Goal: Transaction & Acquisition: Purchase product/service

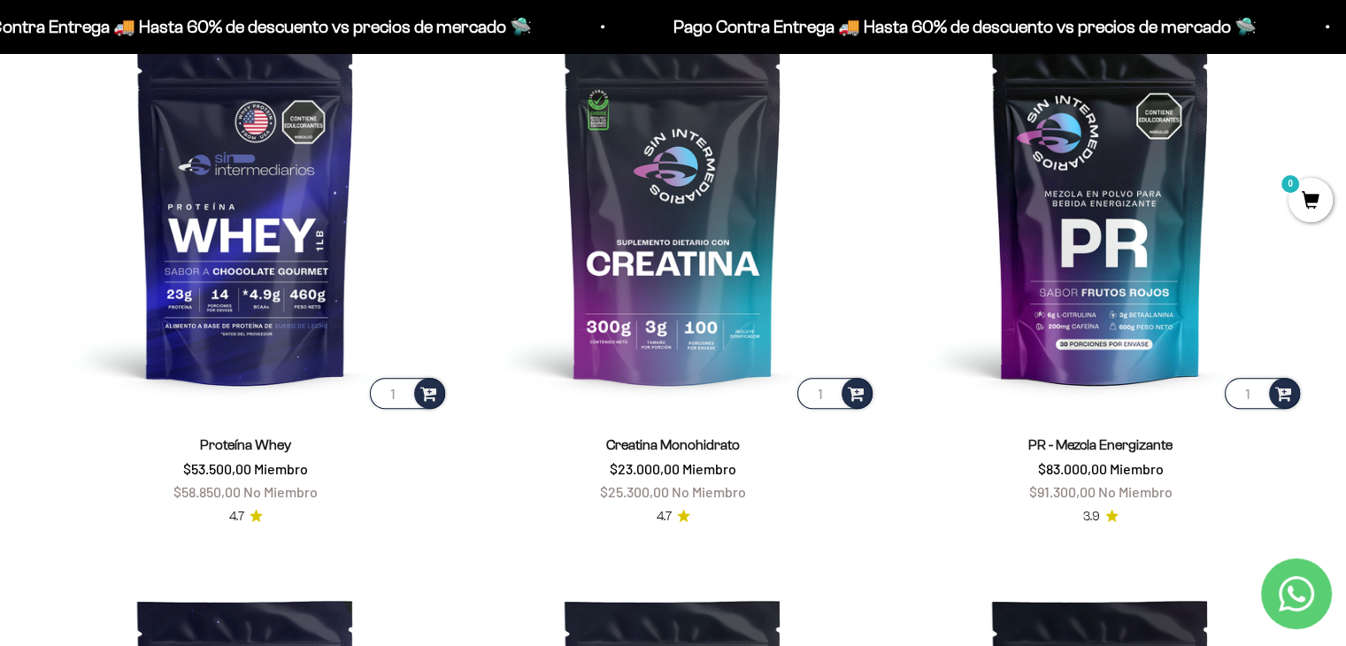
scroll to position [829, 0]
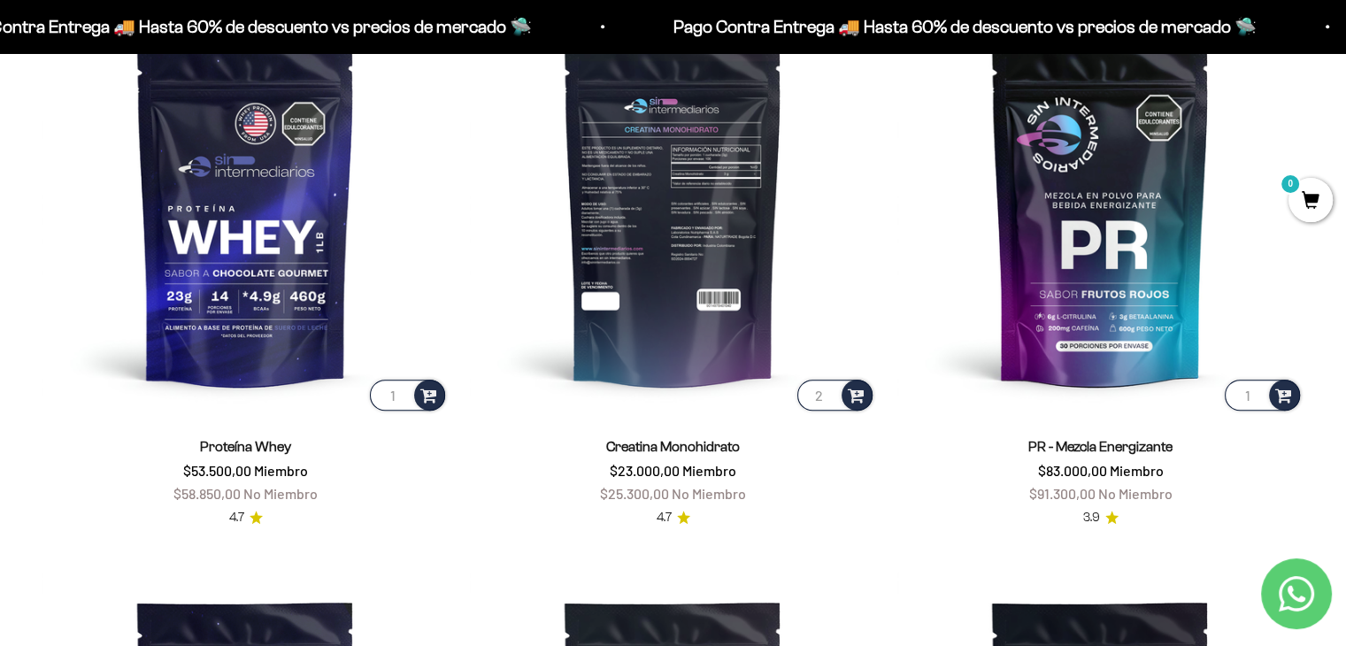
click at [829, 394] on input "2" at bounding box center [835, 395] width 75 height 31
click at [829, 394] on input "3" at bounding box center [835, 395] width 75 height 31
click at [829, 391] on input "4" at bounding box center [835, 395] width 75 height 31
click at [860, 391] on span at bounding box center [856, 394] width 17 height 20
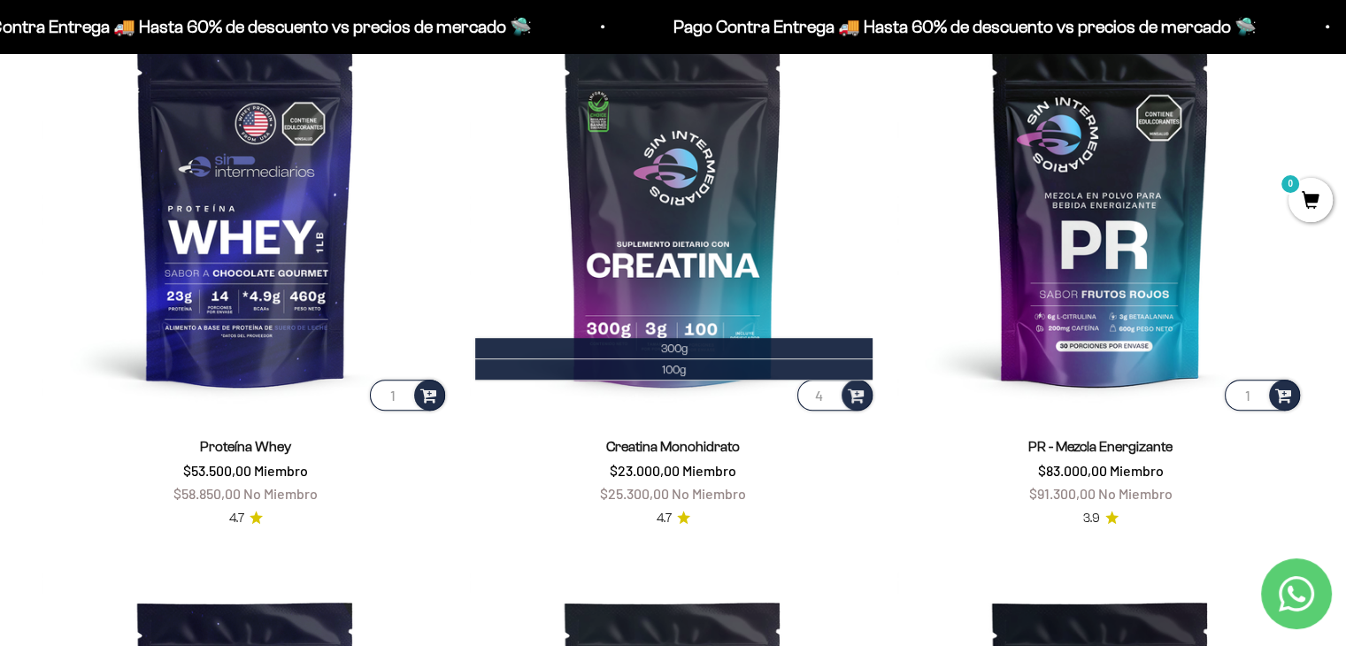
click at [813, 475] on div "Creatina Monohidrato $23.000,00 Miembro $25.300,00 No Miembro" at bounding box center [673, 470] width 406 height 69
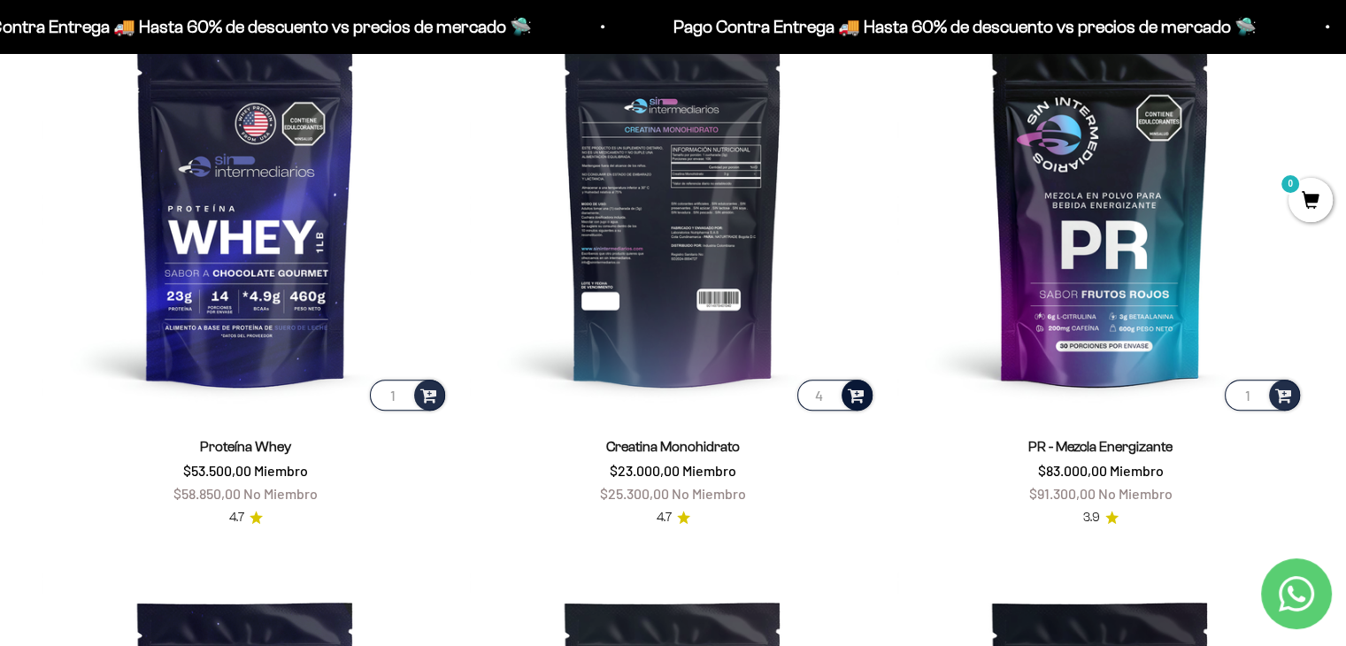
click at [850, 401] on span at bounding box center [856, 394] width 17 height 20
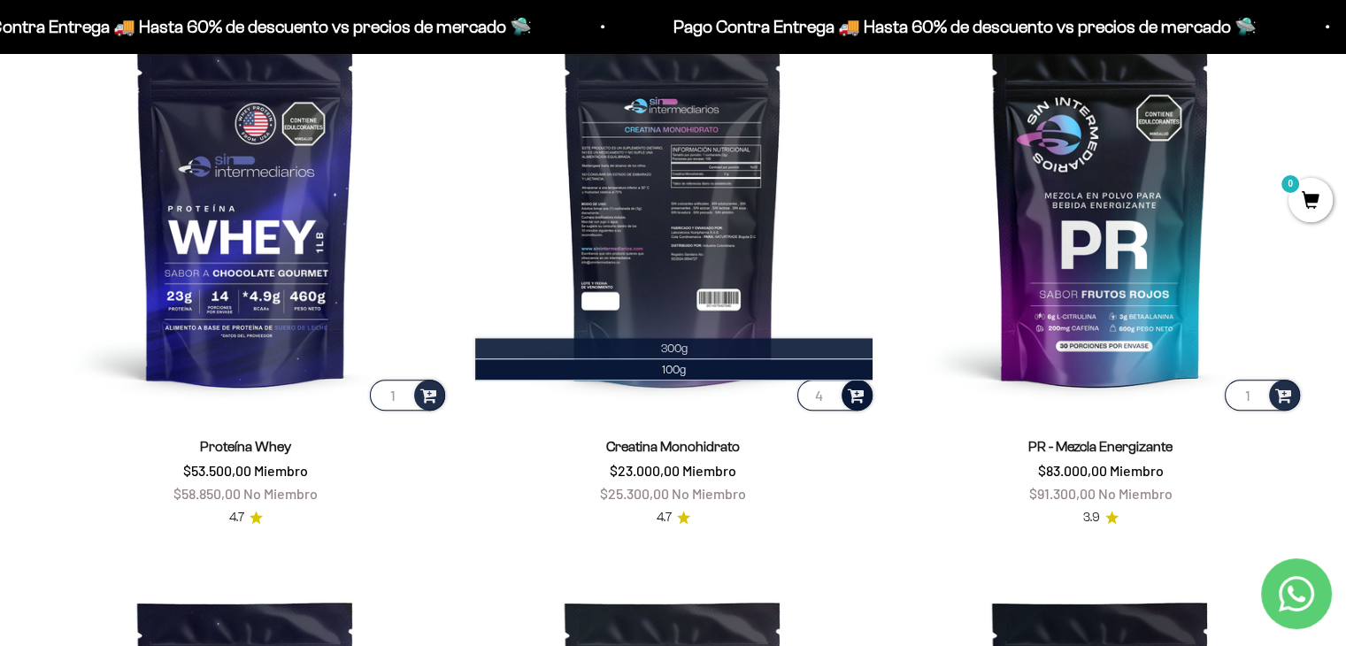
click at [708, 341] on li "300g" at bounding box center [673, 348] width 397 height 21
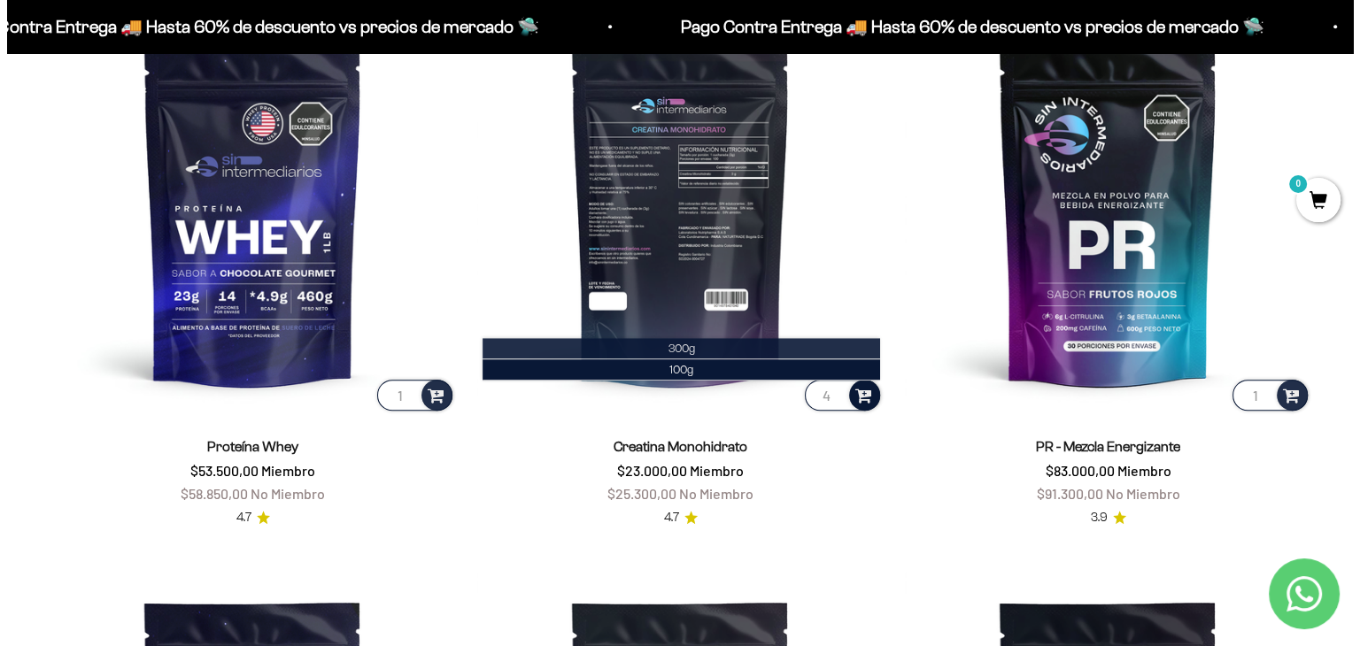
scroll to position [833, 0]
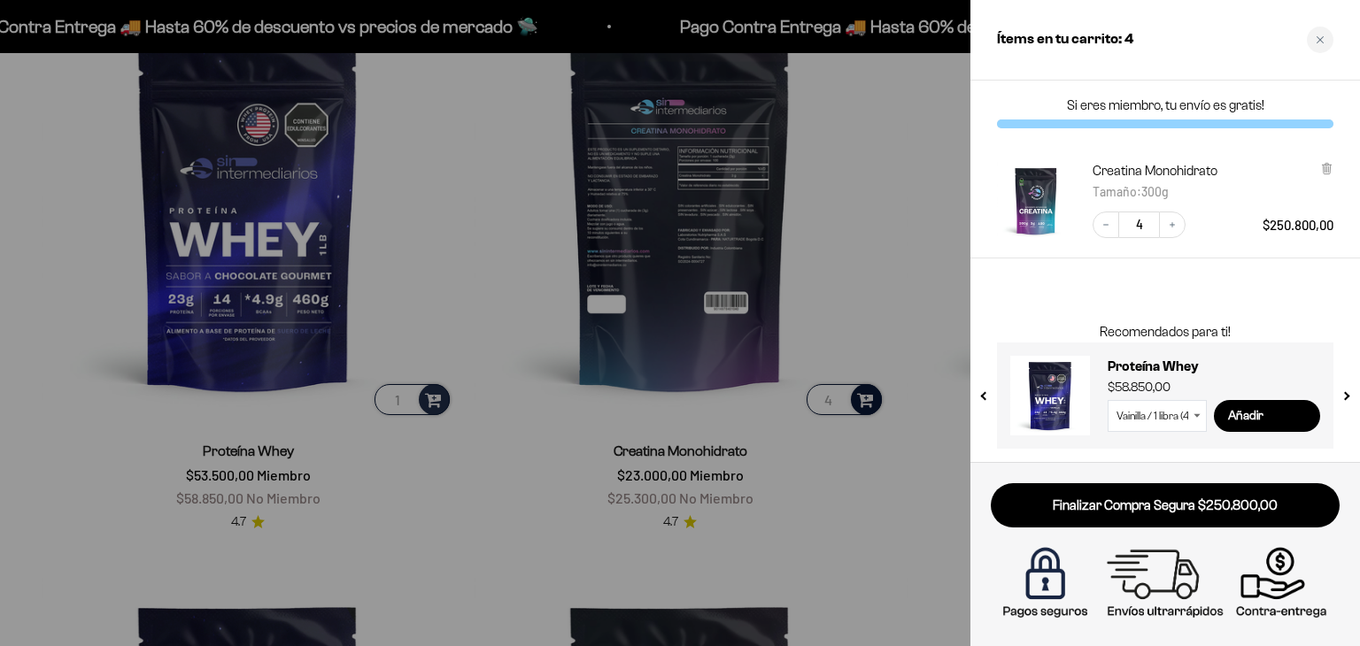
click at [862, 261] on div at bounding box center [680, 323] width 1360 height 646
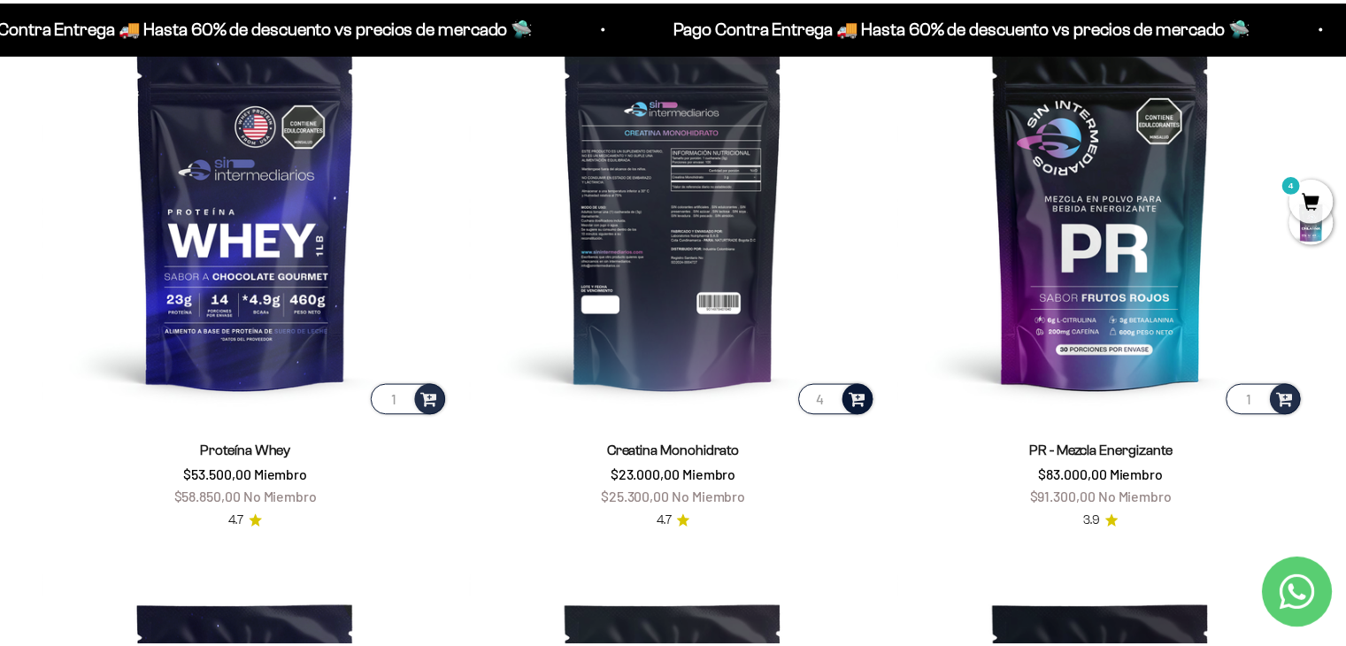
scroll to position [829, 0]
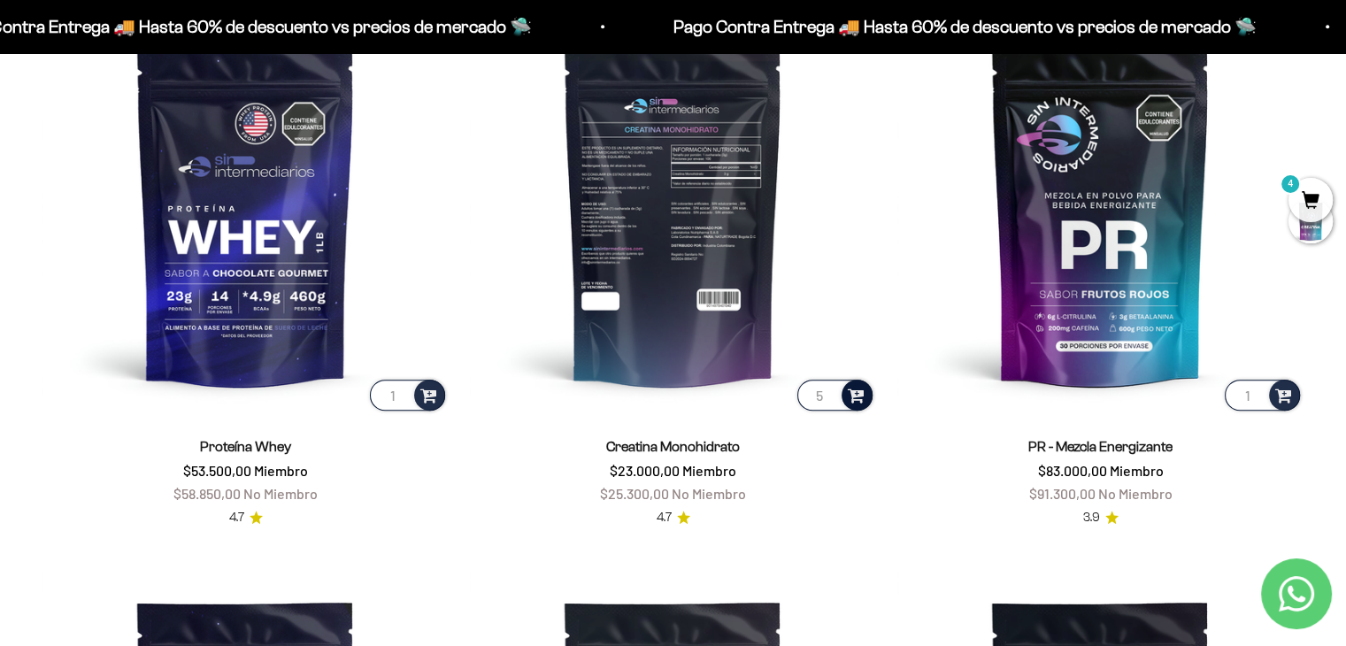
click at [829, 392] on input "5" at bounding box center [835, 395] width 75 height 31
click at [829, 397] on input "4" at bounding box center [835, 395] width 75 height 31
click at [829, 397] on input "3" at bounding box center [835, 395] width 75 height 31
click at [829, 397] on input "2" at bounding box center [835, 395] width 75 height 31
type input "1"
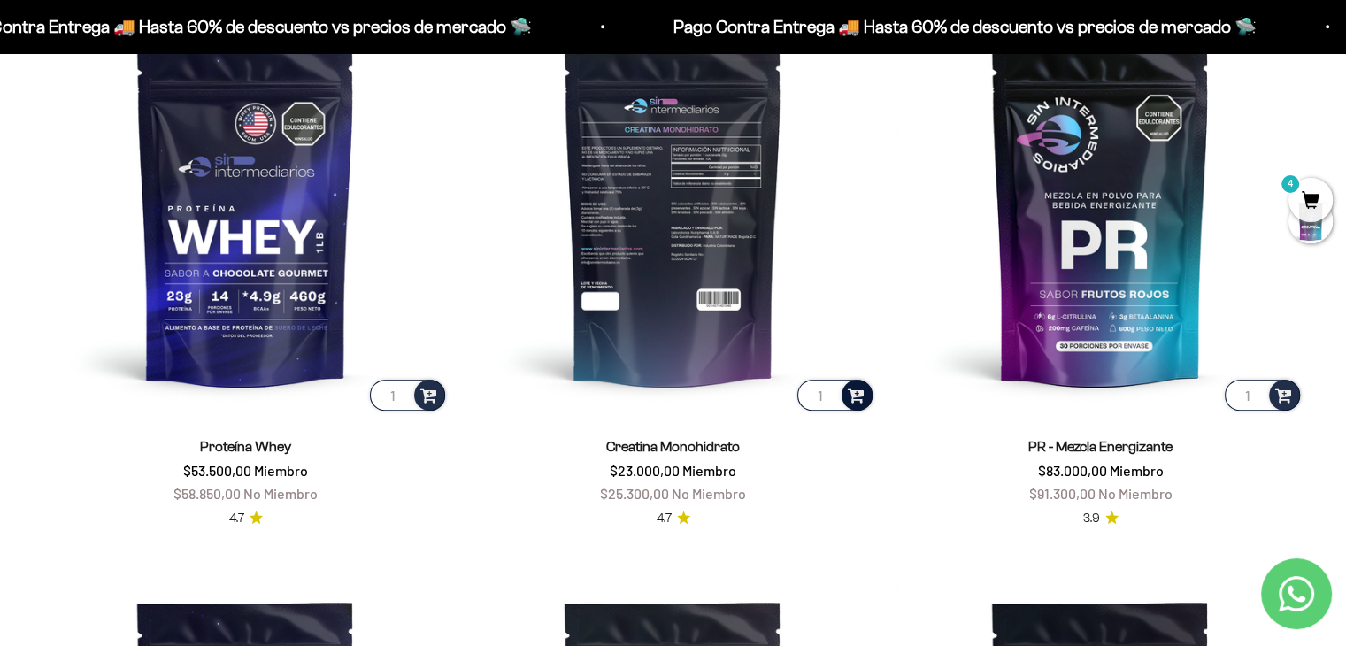
click at [829, 397] on input "1" at bounding box center [835, 395] width 75 height 31
click at [672, 264] on img at bounding box center [673, 211] width 406 height 406
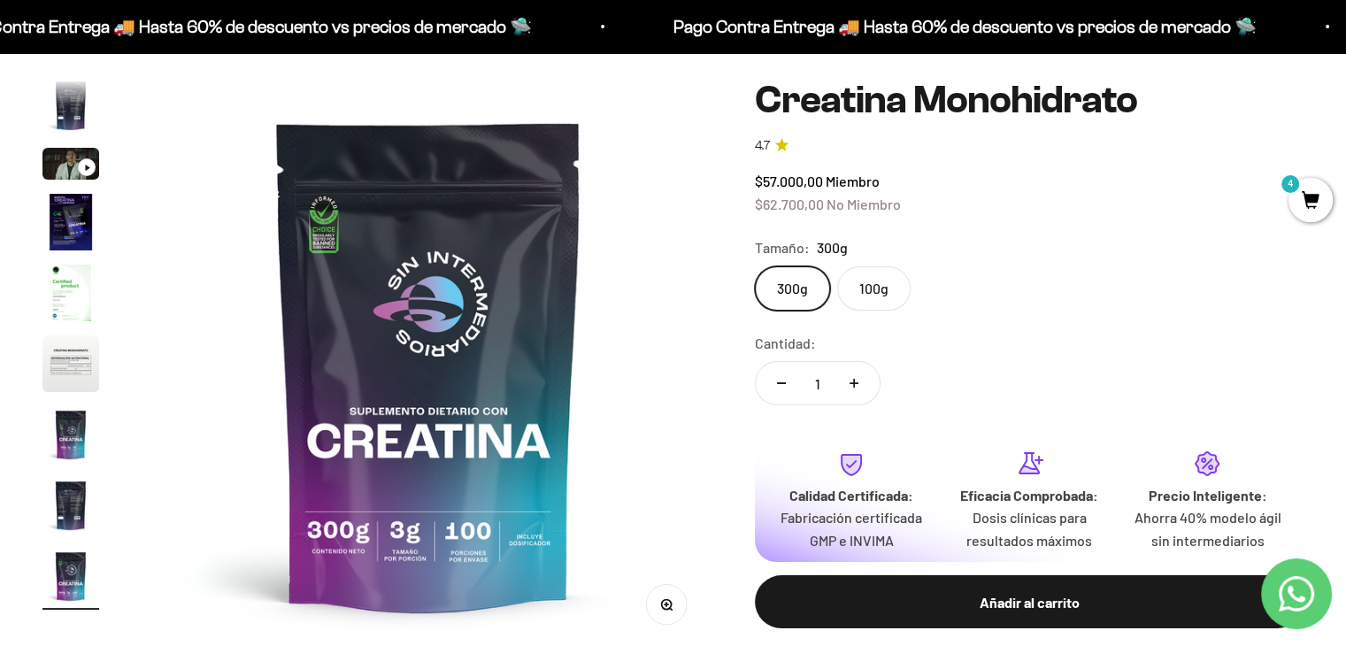
scroll to position [145, 0]
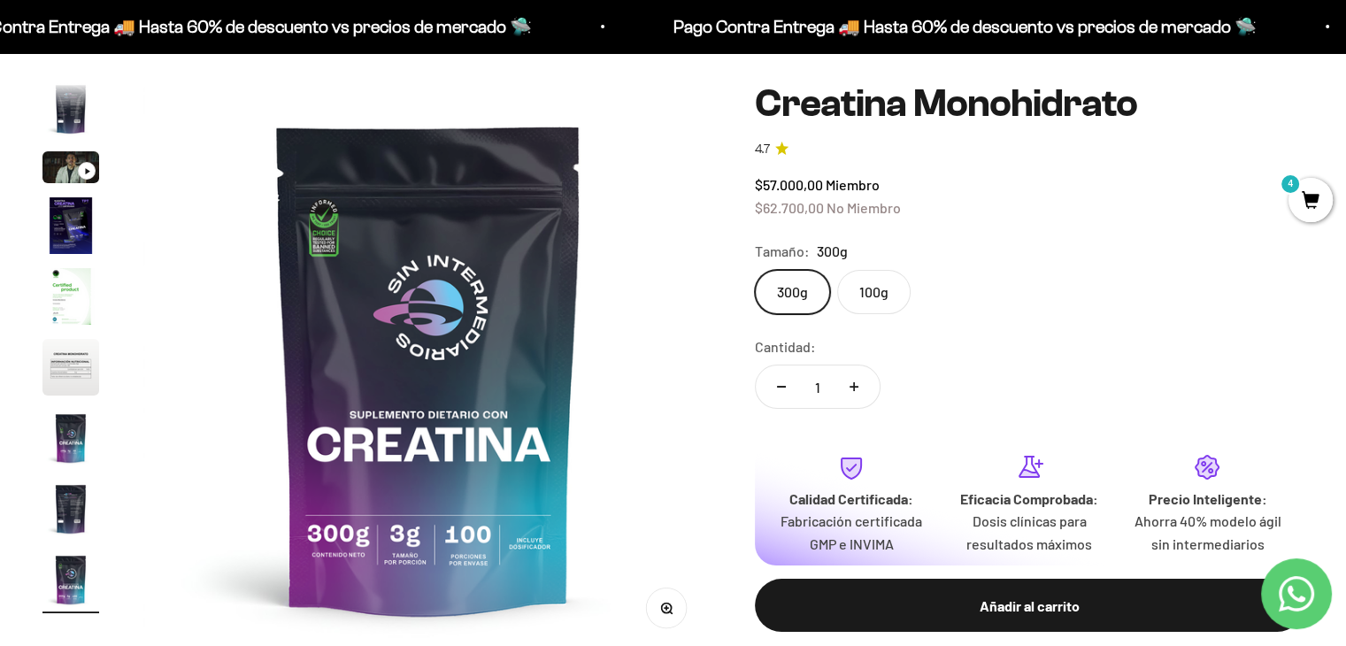
click at [871, 280] on label "100g" at bounding box center [873, 292] width 73 height 44
click at [755, 270] on input "100g" at bounding box center [754, 269] width 1 height 1
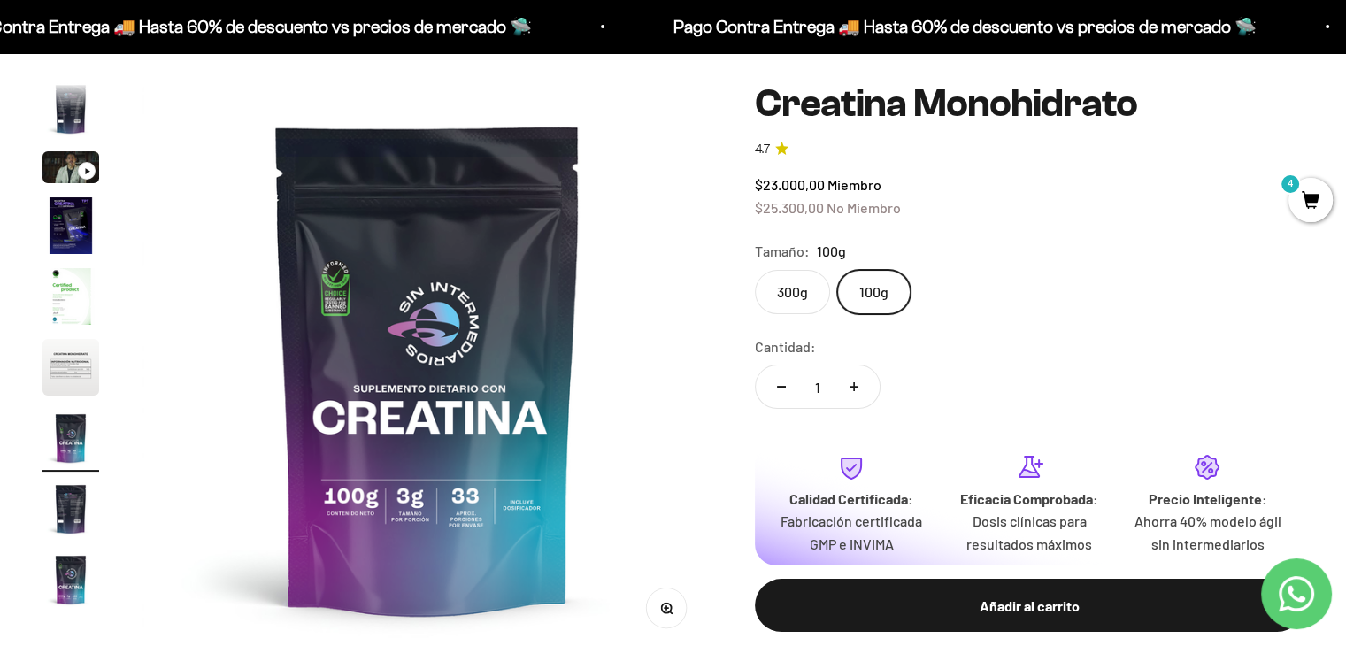
click at [800, 297] on label "300g" at bounding box center [792, 292] width 75 height 44
click at [755, 270] on input "300g" at bounding box center [754, 269] width 1 height 1
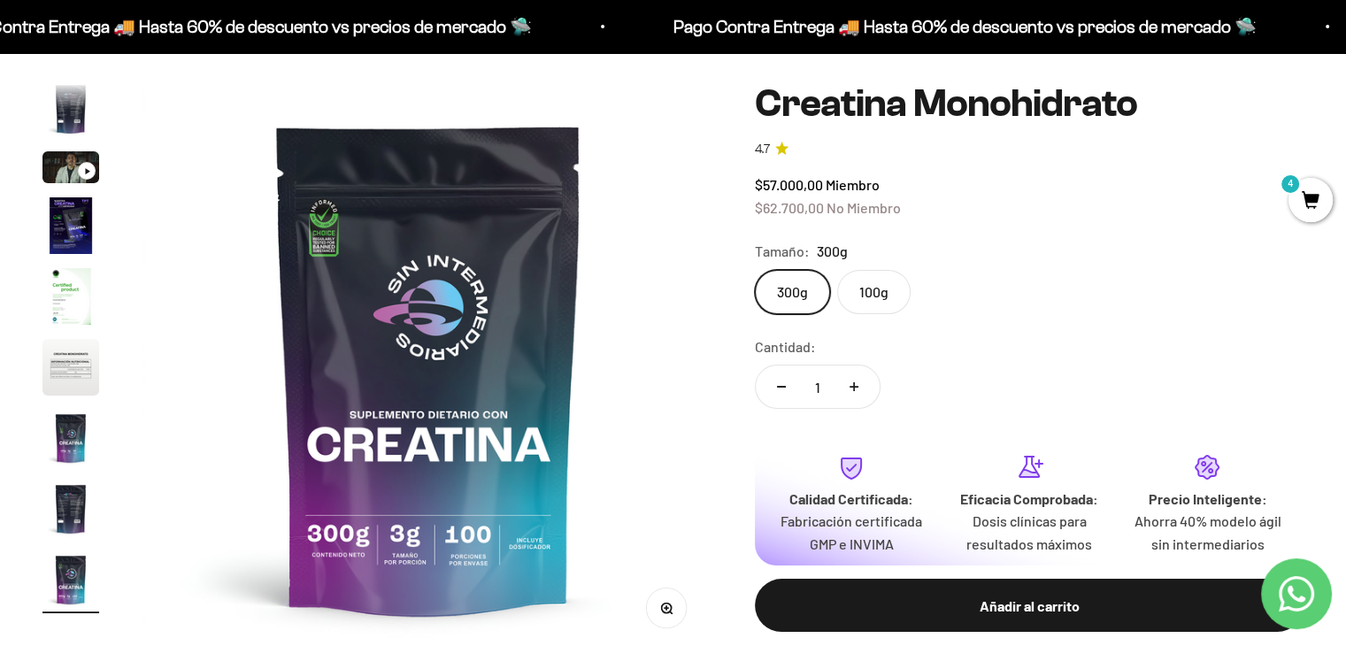
click at [869, 298] on label "100g" at bounding box center [873, 292] width 73 height 44
click at [755, 270] on input "100g" at bounding box center [754, 269] width 1 height 1
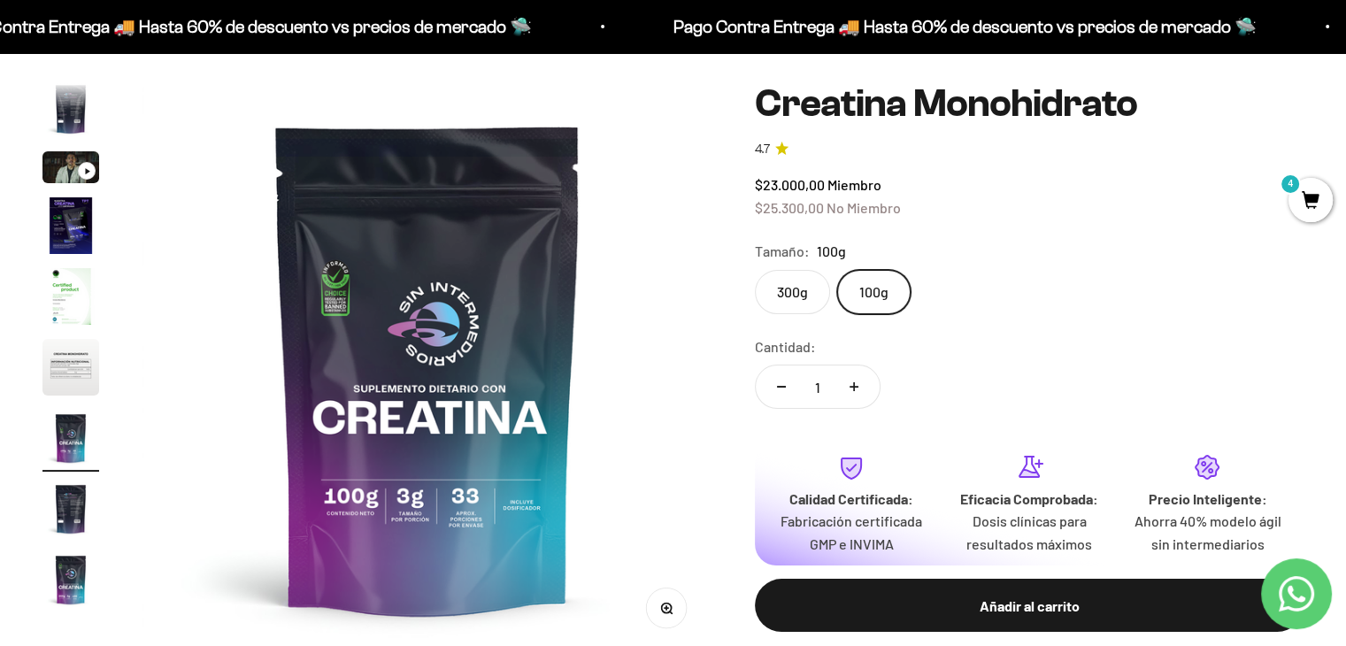
click at [793, 282] on label "300g" at bounding box center [792, 292] width 75 height 44
click at [755, 270] on input "300g" at bounding box center [754, 269] width 1 height 1
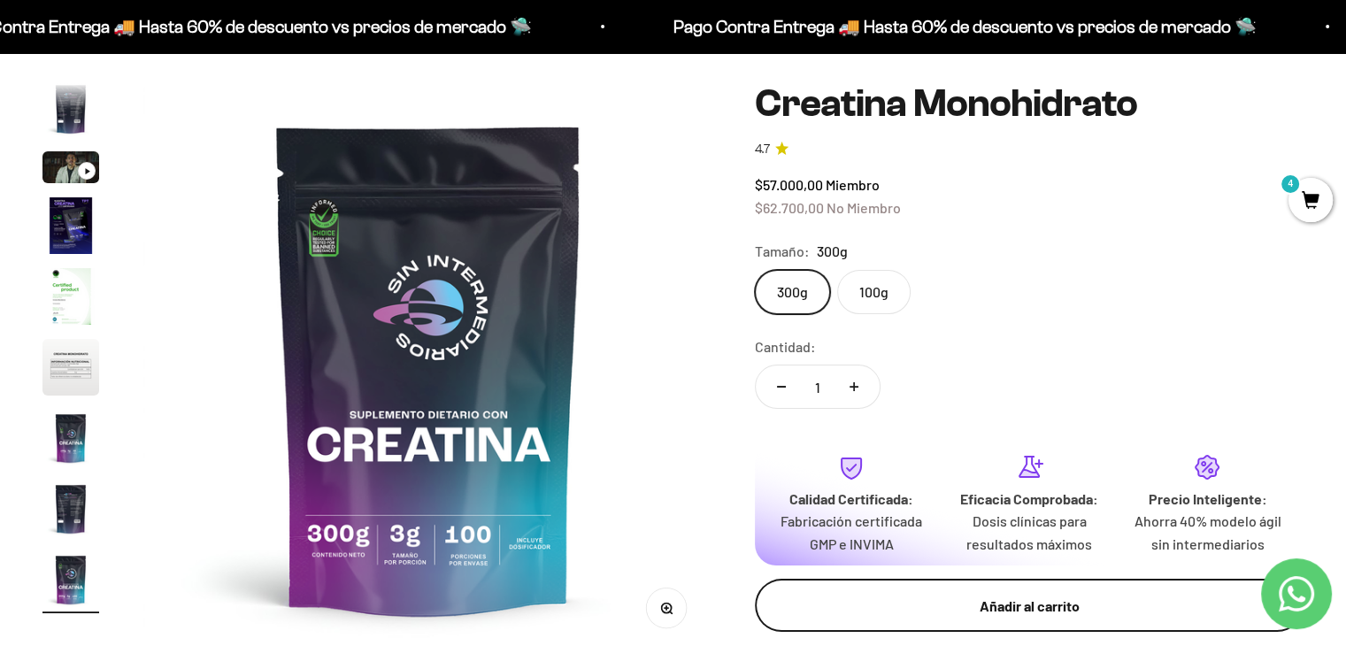
click at [984, 583] on button "Añadir al carrito" at bounding box center [1029, 605] width 549 height 53
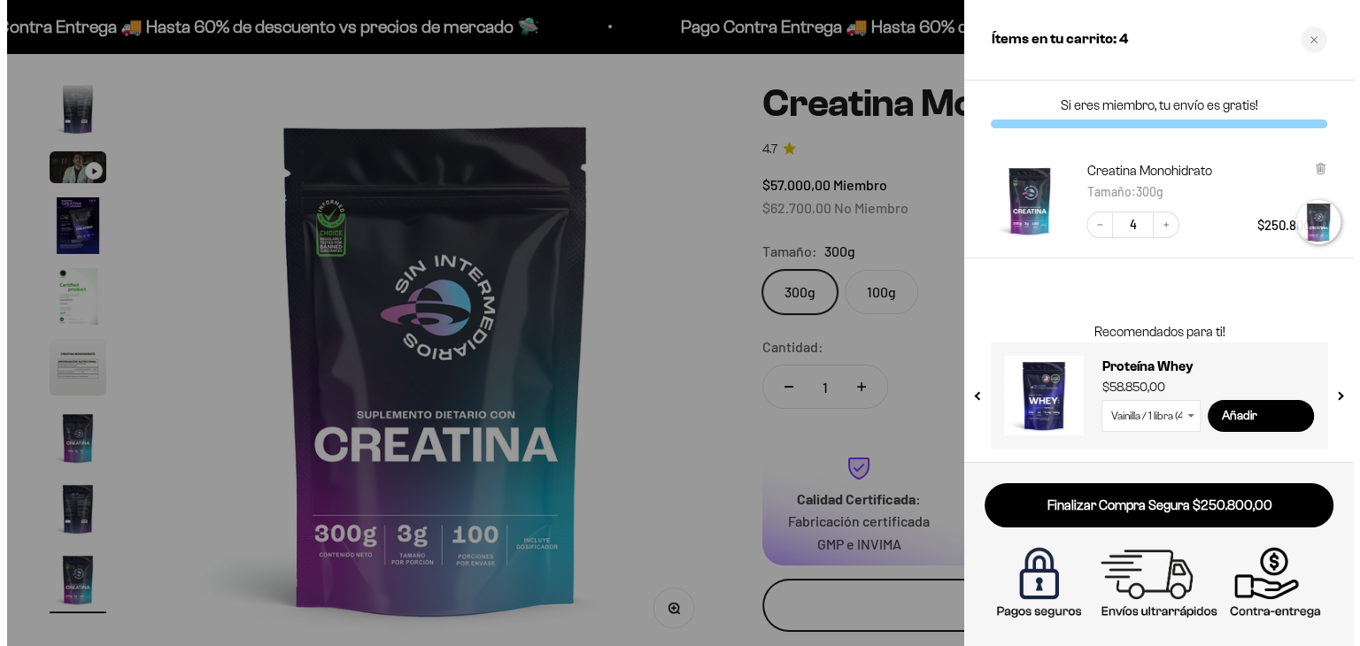
scroll to position [0, 4798]
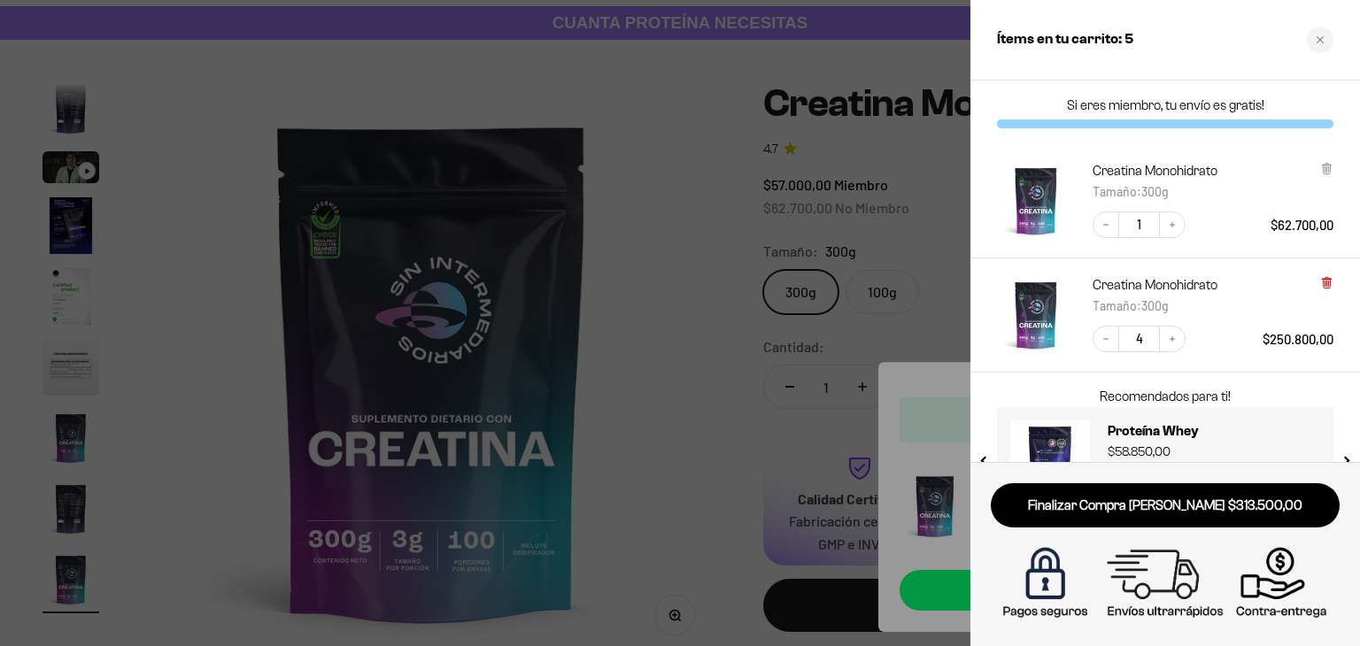
click at [1325, 288] on icon at bounding box center [1326, 282] width 13 height 13
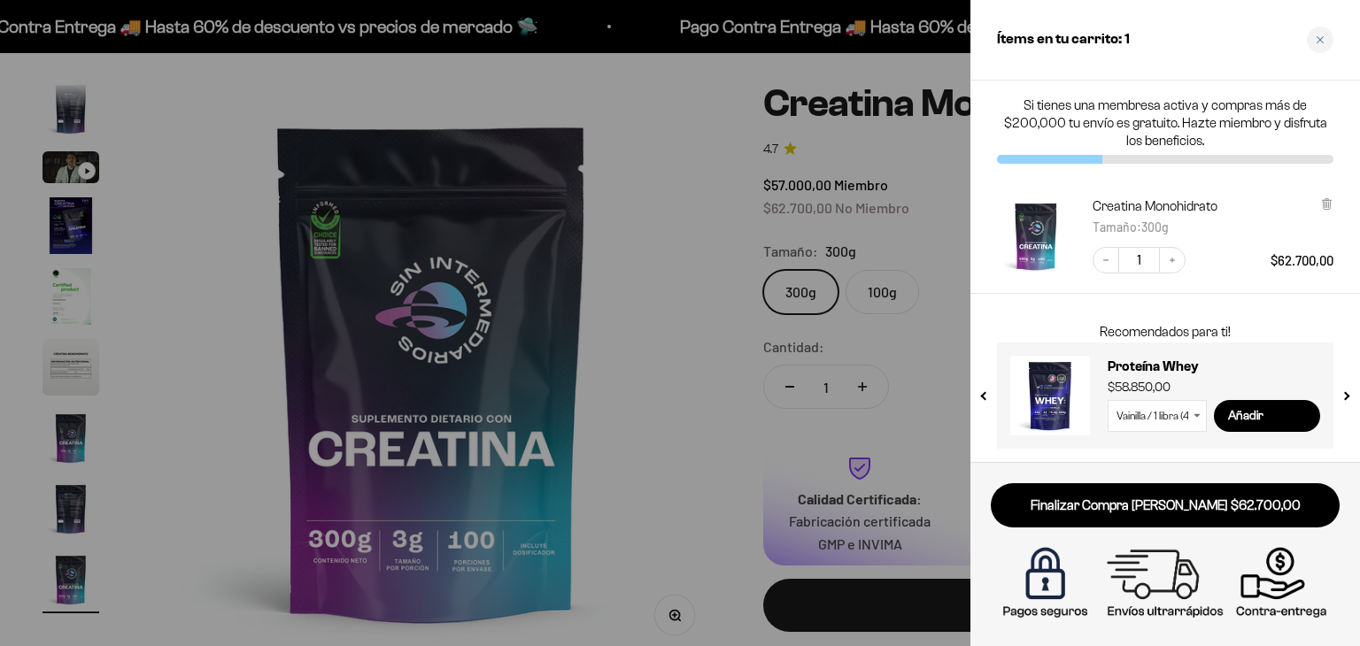
click at [1174, 420] on select "Vainilla / 1 libra (460g) Vainilla / 2 libras (910g) Vainilla / 5 libras (2280g…" at bounding box center [1156, 416] width 99 height 32
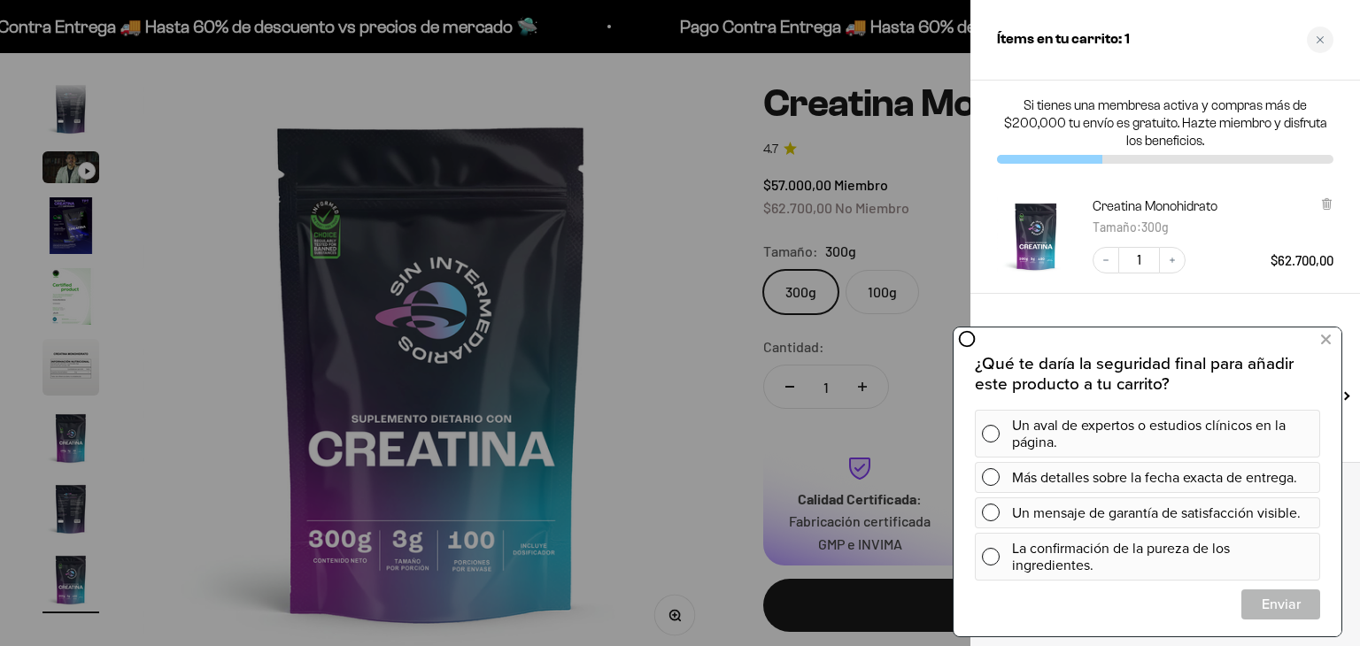
click at [1061, 258] on img "Creatina Monohidrato - 300g" at bounding box center [1036, 236] width 78 height 78
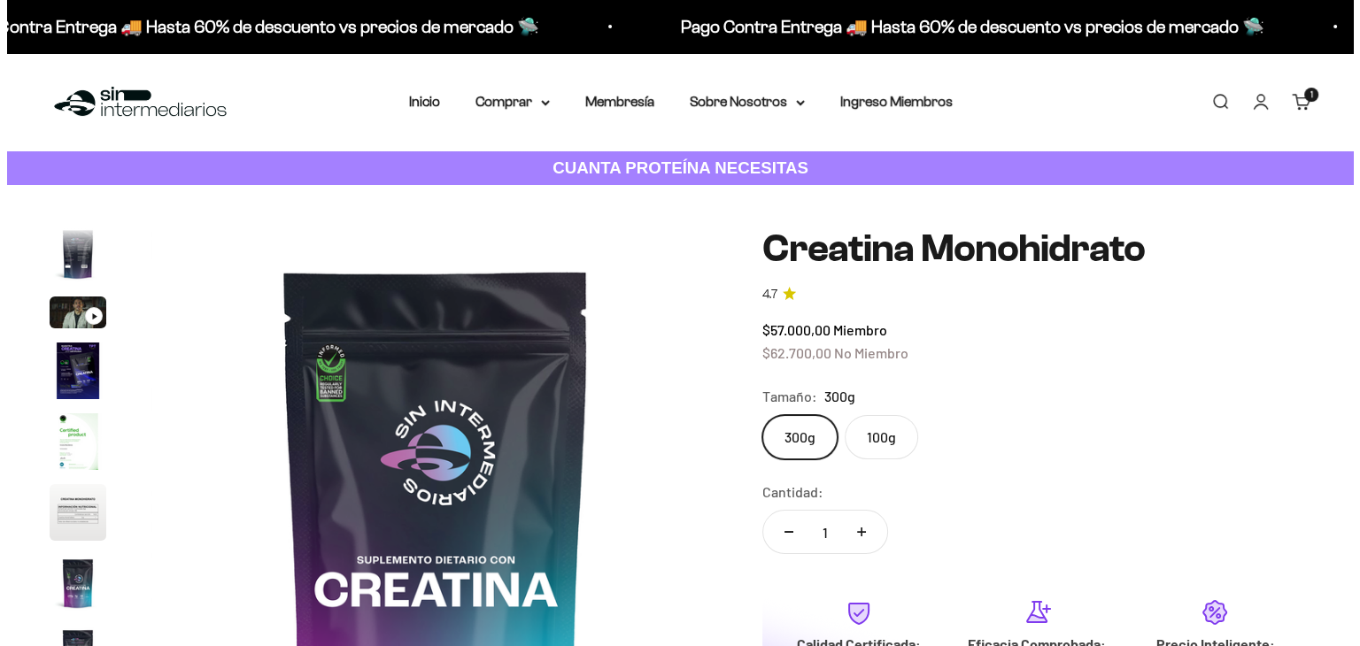
scroll to position [0, 4739]
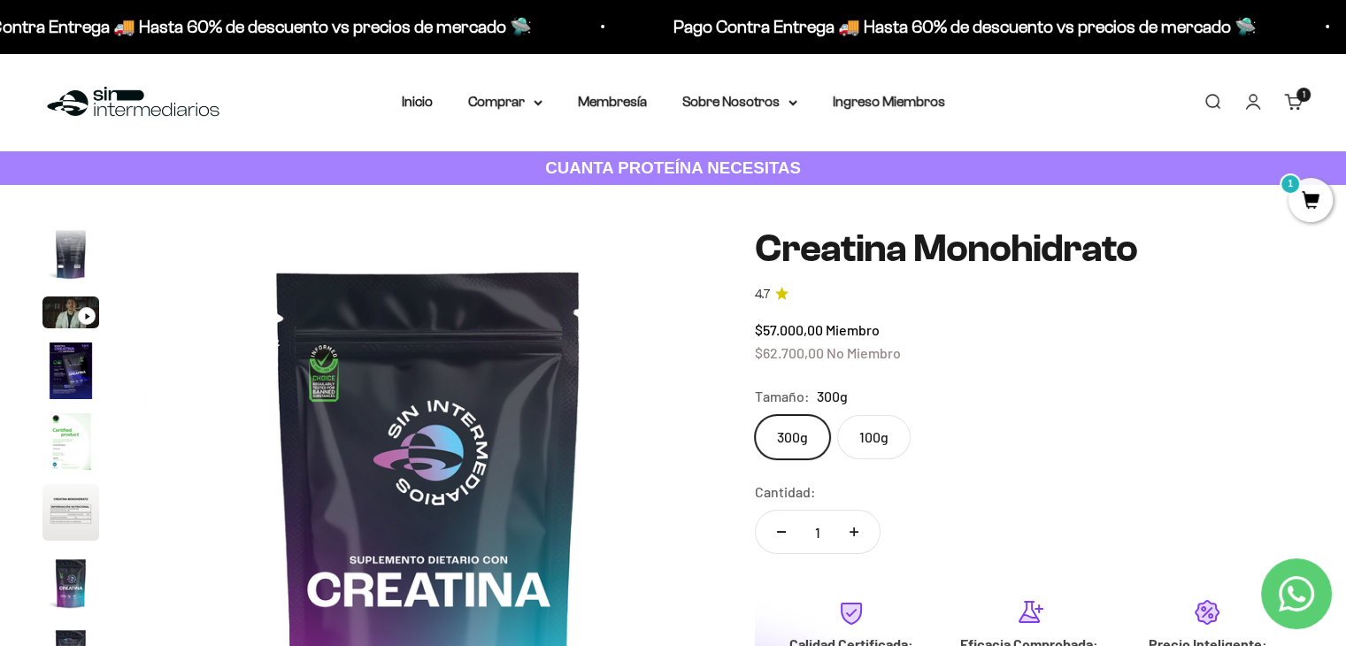
click at [1298, 104] on link "Carrito 1 artículo 1" at bounding box center [1294, 101] width 19 height 19
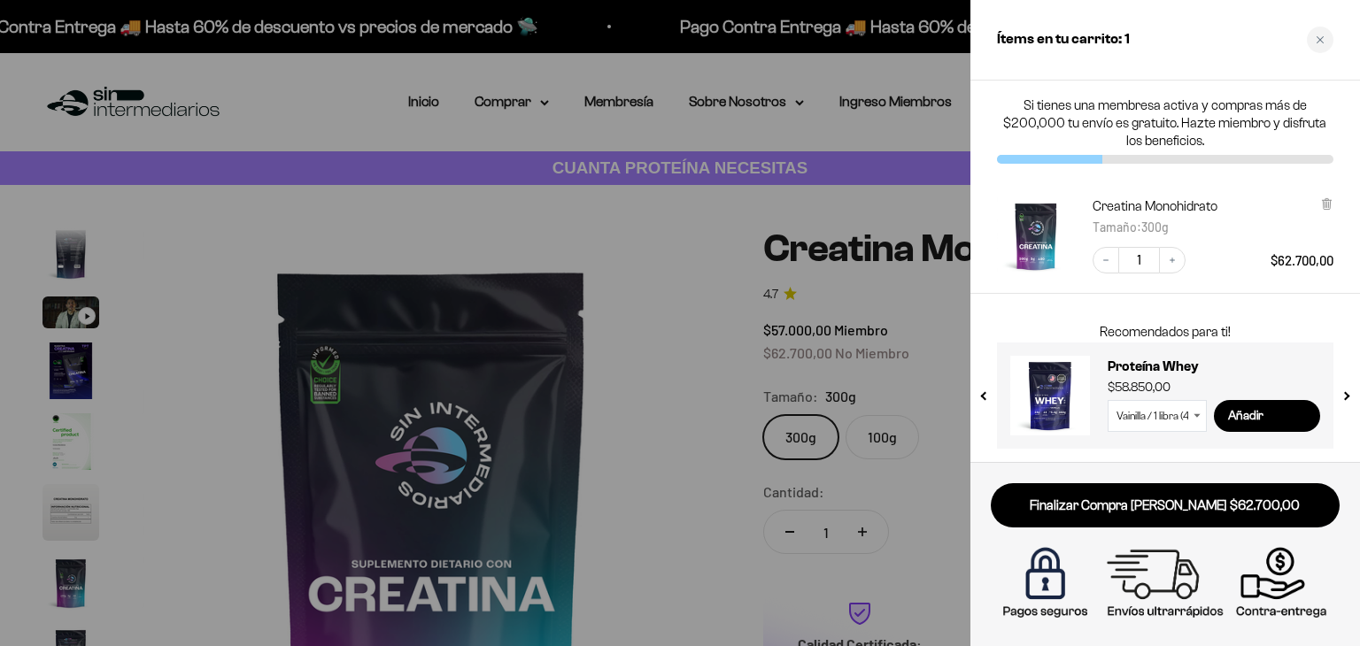
scroll to position [0, 0]
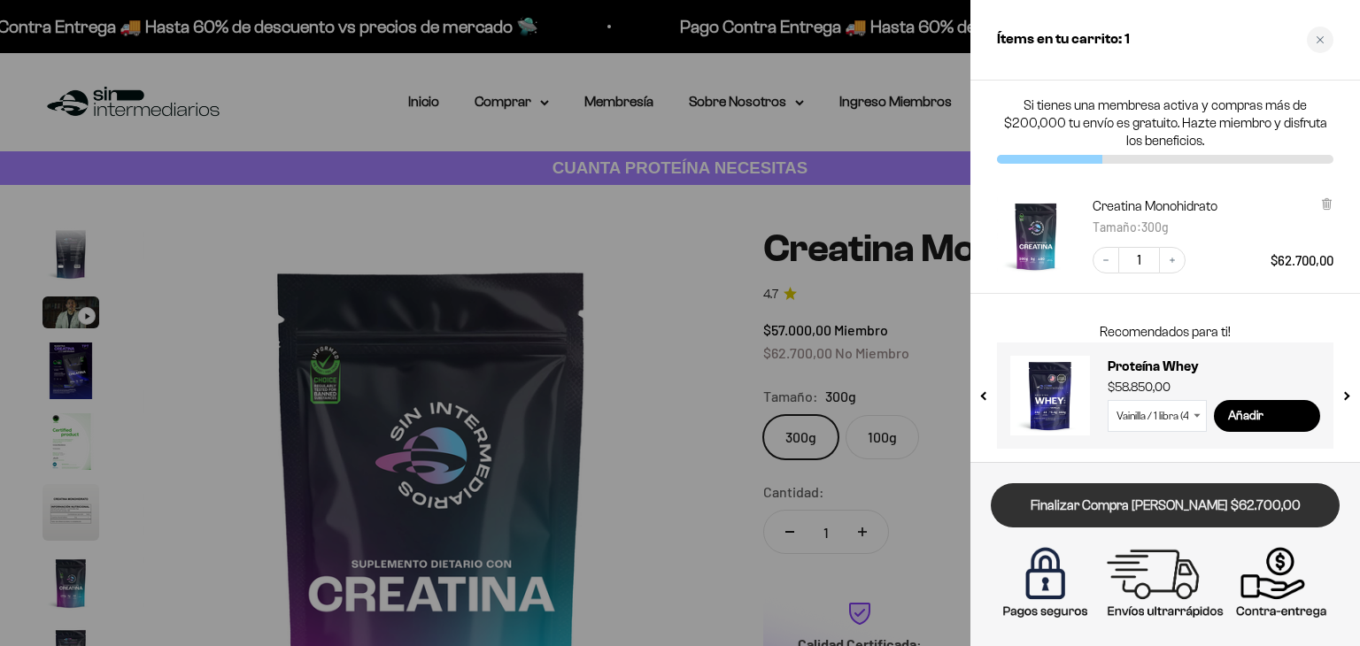
click at [1253, 521] on link "Finalizar Compra [PERSON_NAME] $62.700,00" at bounding box center [1165, 505] width 349 height 45
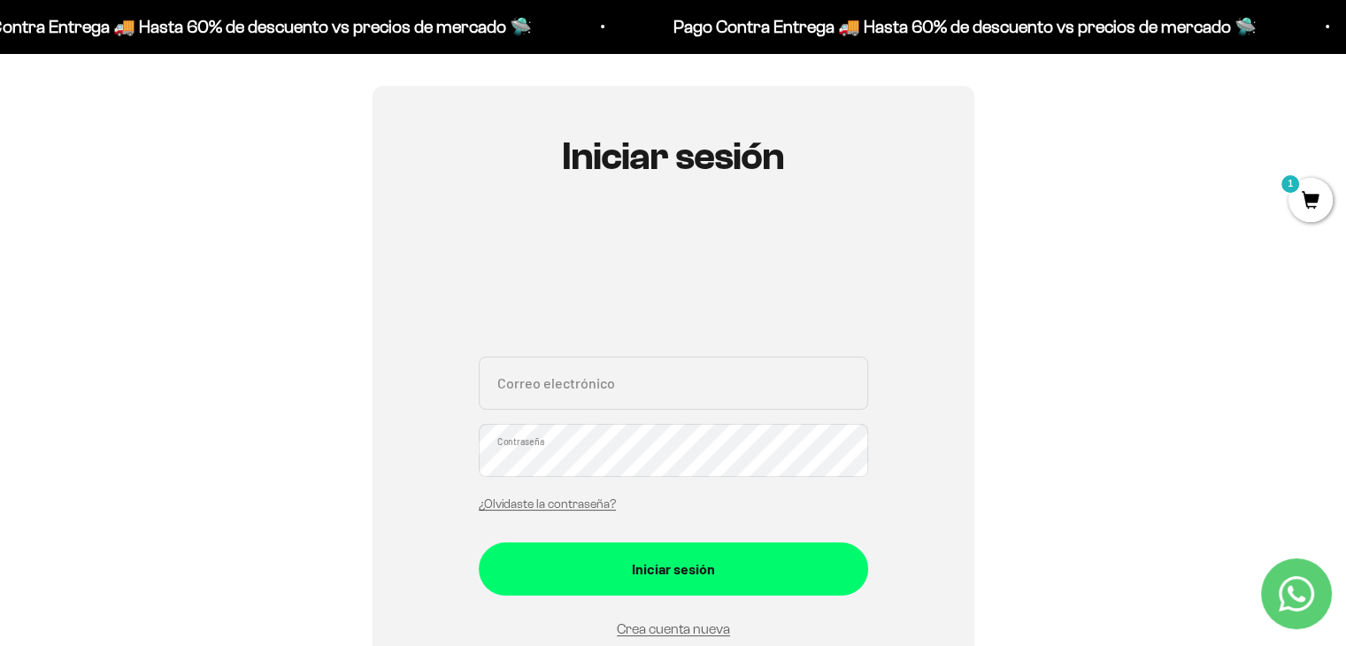
scroll to position [136, 0]
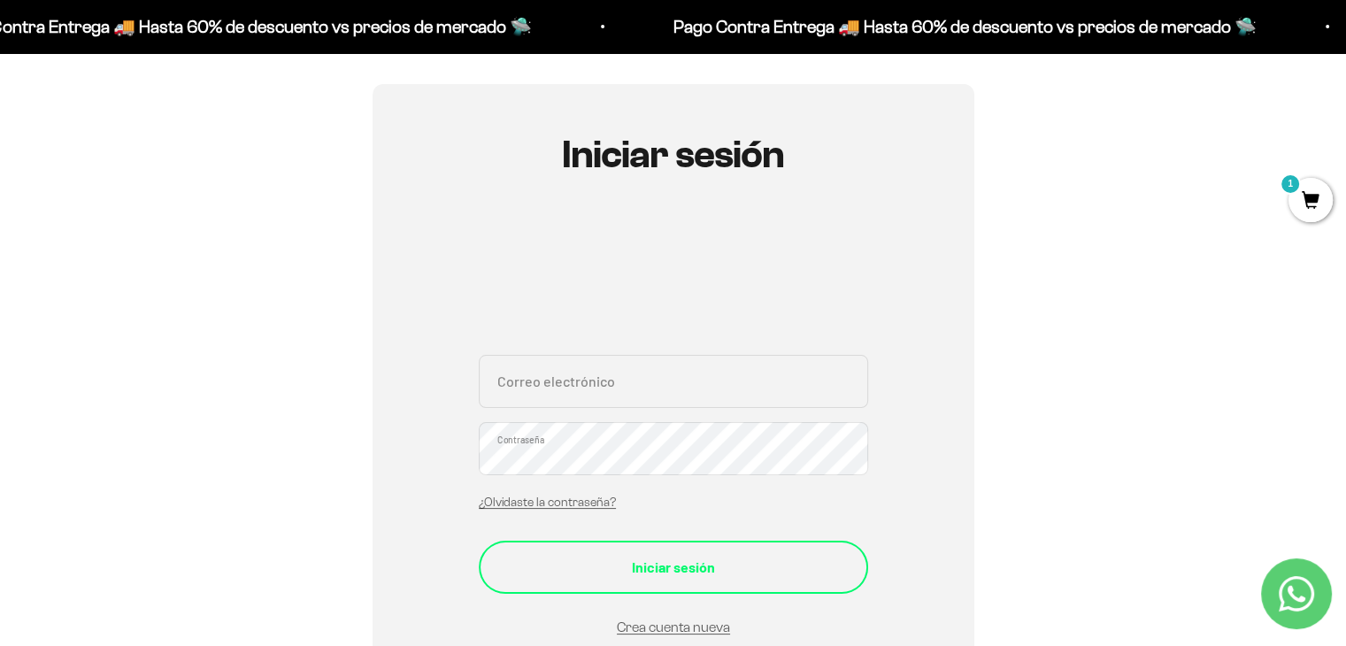
type input "[EMAIL_ADDRESS][DOMAIN_NAME]"
click at [730, 544] on button "Iniciar sesión" at bounding box center [674, 567] width 390 height 53
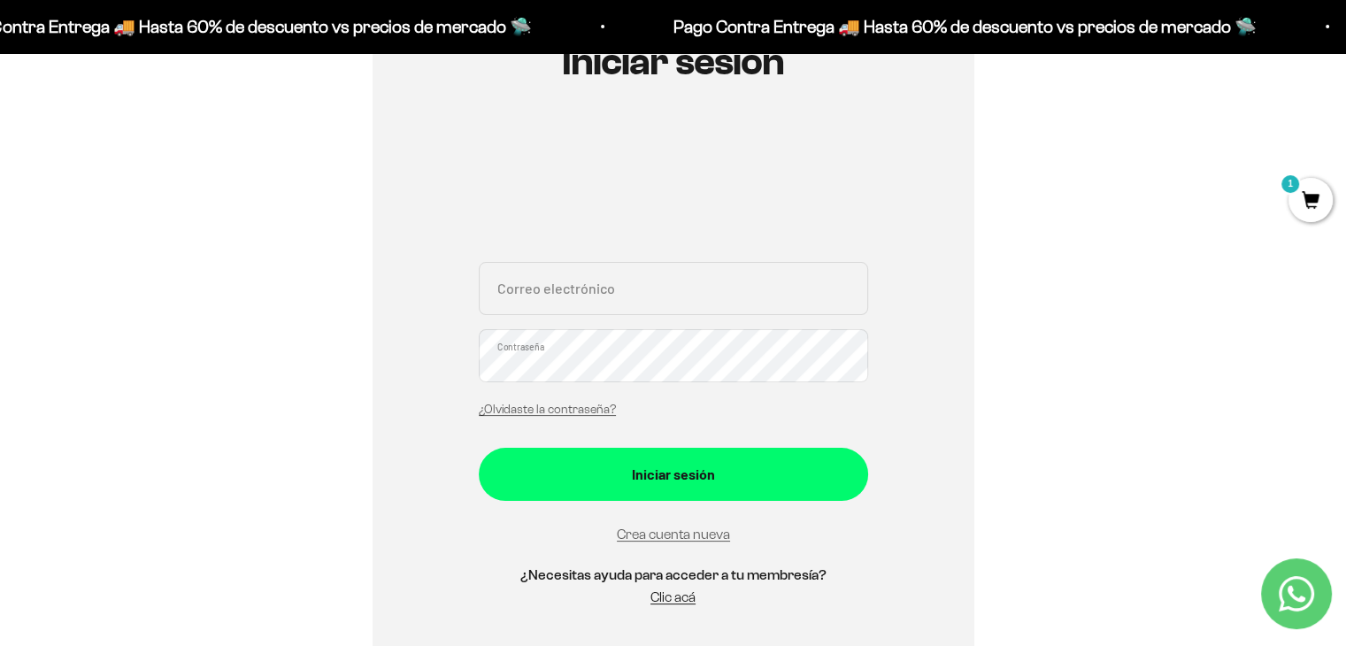
scroll to position [234, 0]
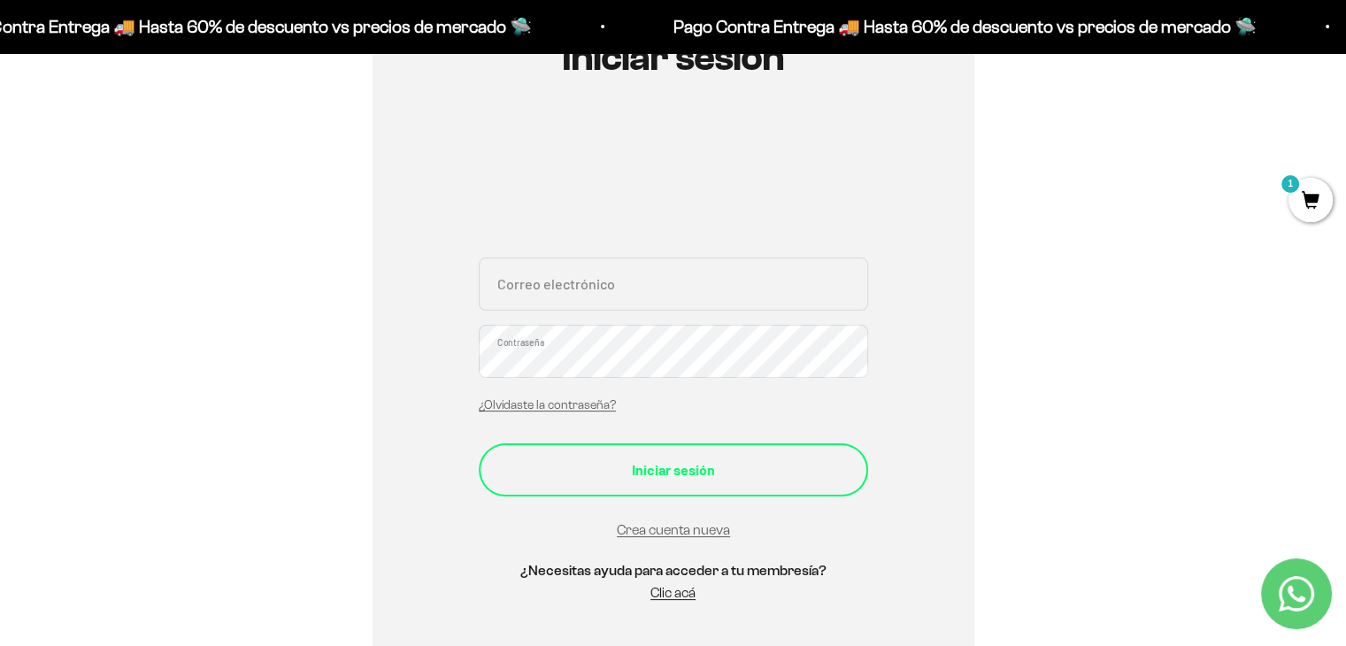
type input "[EMAIL_ADDRESS][DOMAIN_NAME]"
click at [636, 470] on div "Iniciar sesión" at bounding box center [673, 470] width 319 height 23
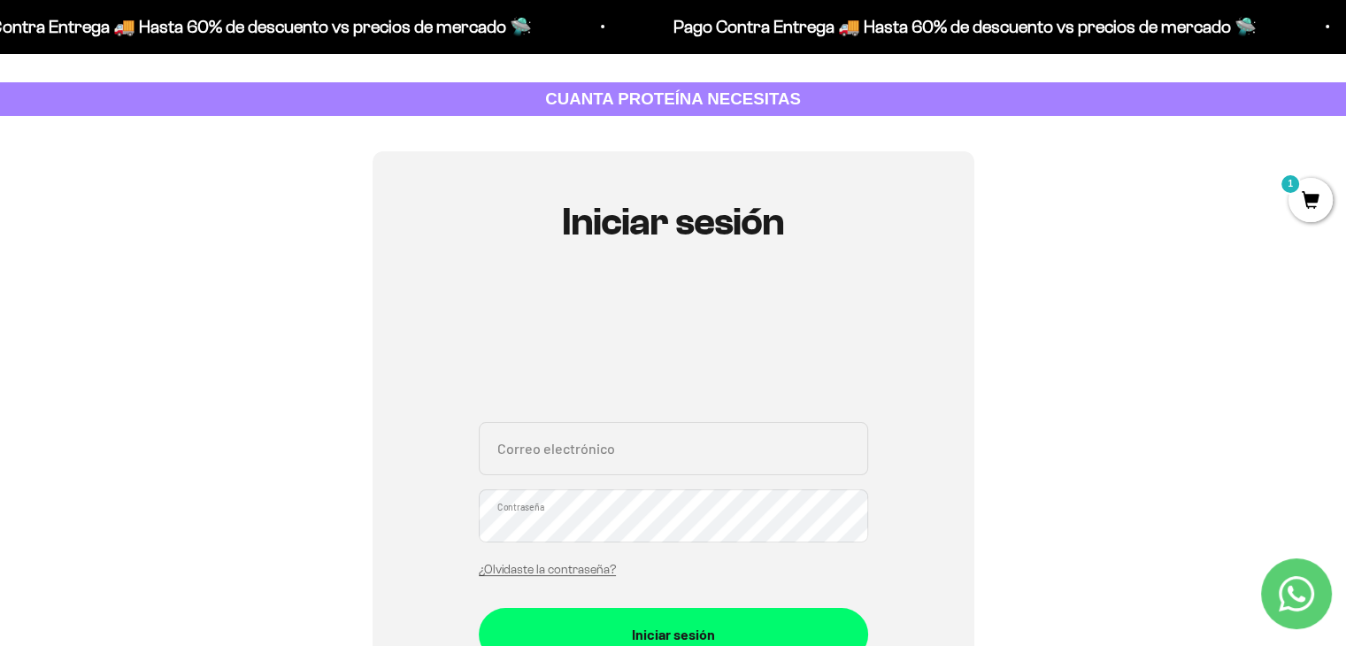
scroll to position [67, 0]
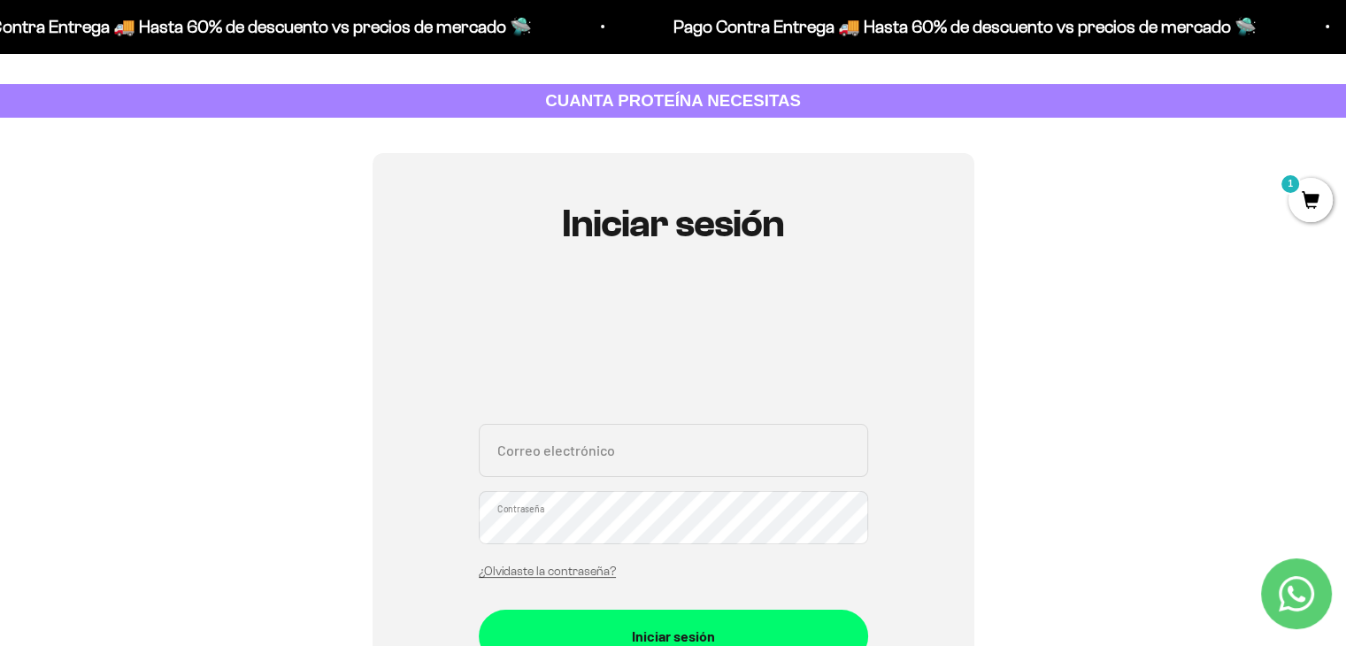
type input "[EMAIL_ADDRESS][DOMAIN_NAME]"
click at [479, 610] on button "Iniciar sesión" at bounding box center [674, 636] width 390 height 53
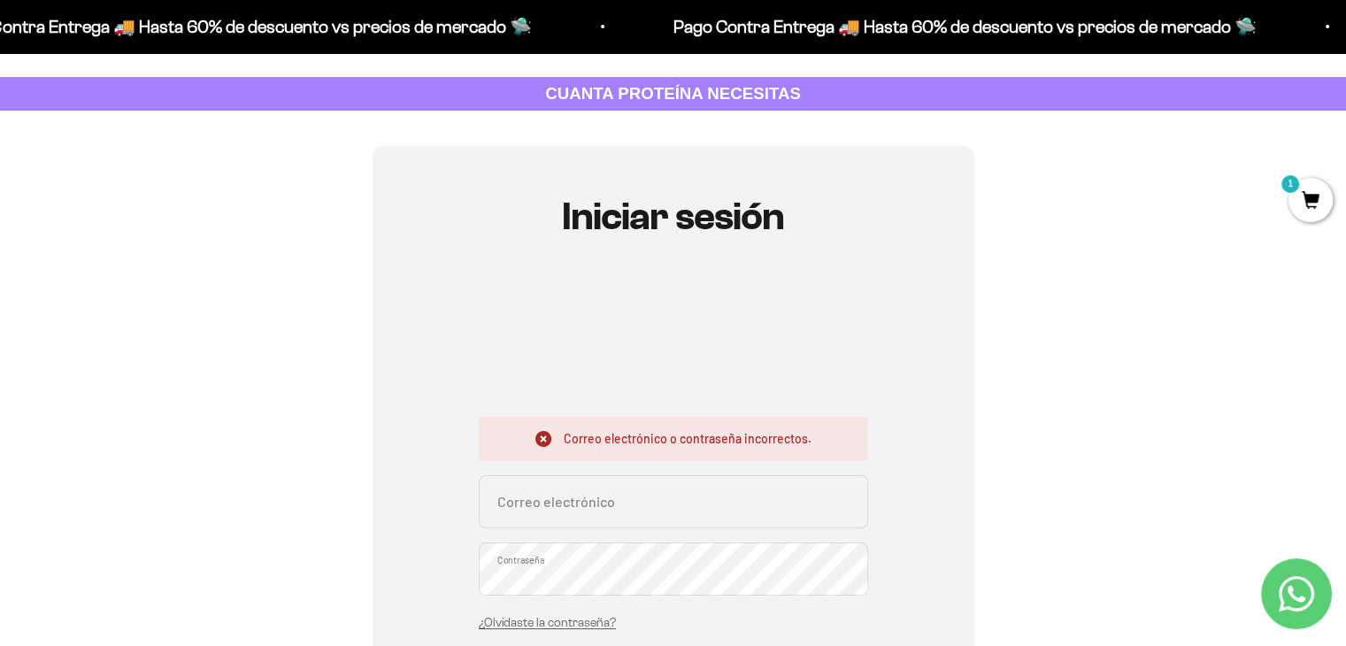
scroll to position [78, 0]
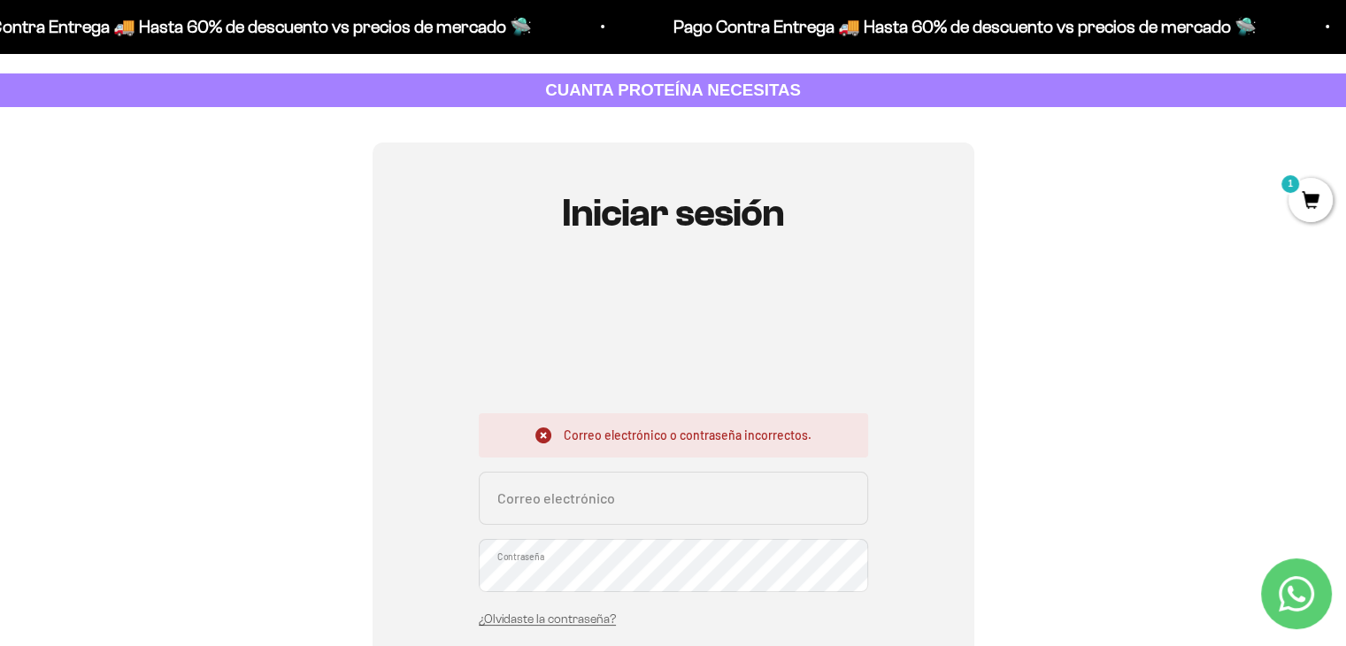
type input "[EMAIL_ADDRESS][DOMAIN_NAME]"
click at [400, 559] on div "Iniciar sesión Correo electrónico o contraseña incorrectos. niyireth.1129@gmail…" at bounding box center [674, 515] width 602 height 744
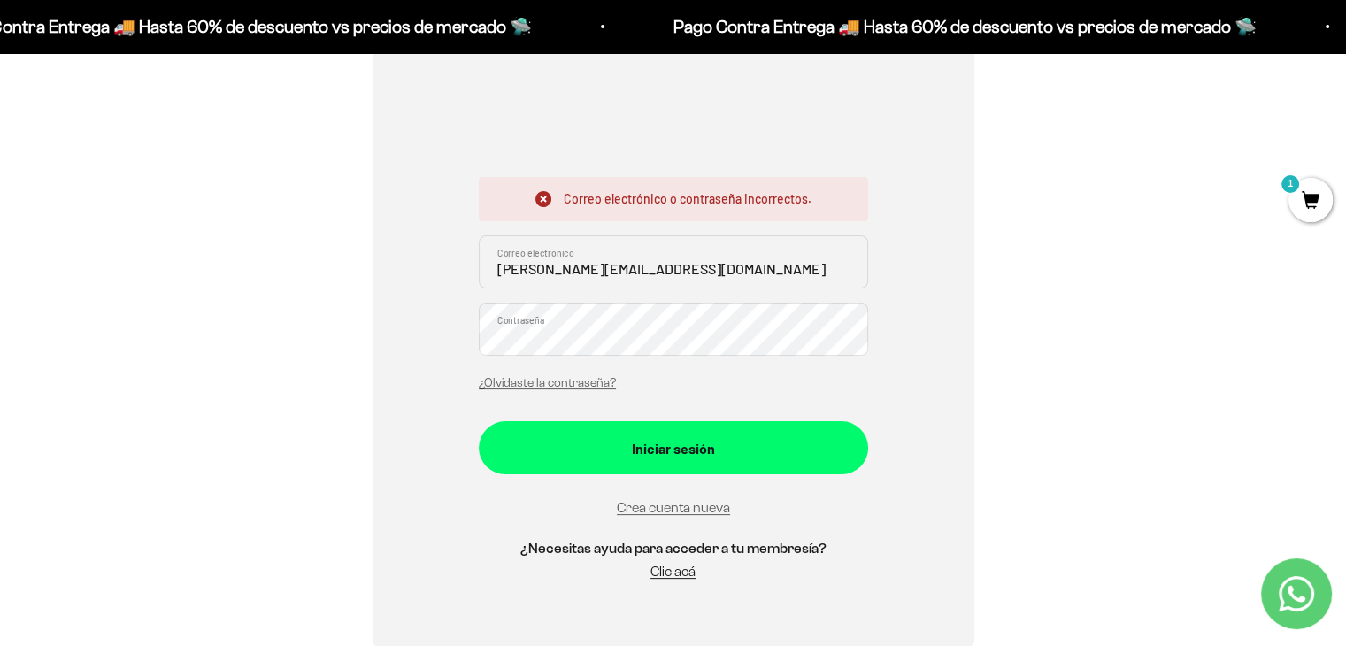
scroll to position [315, 0]
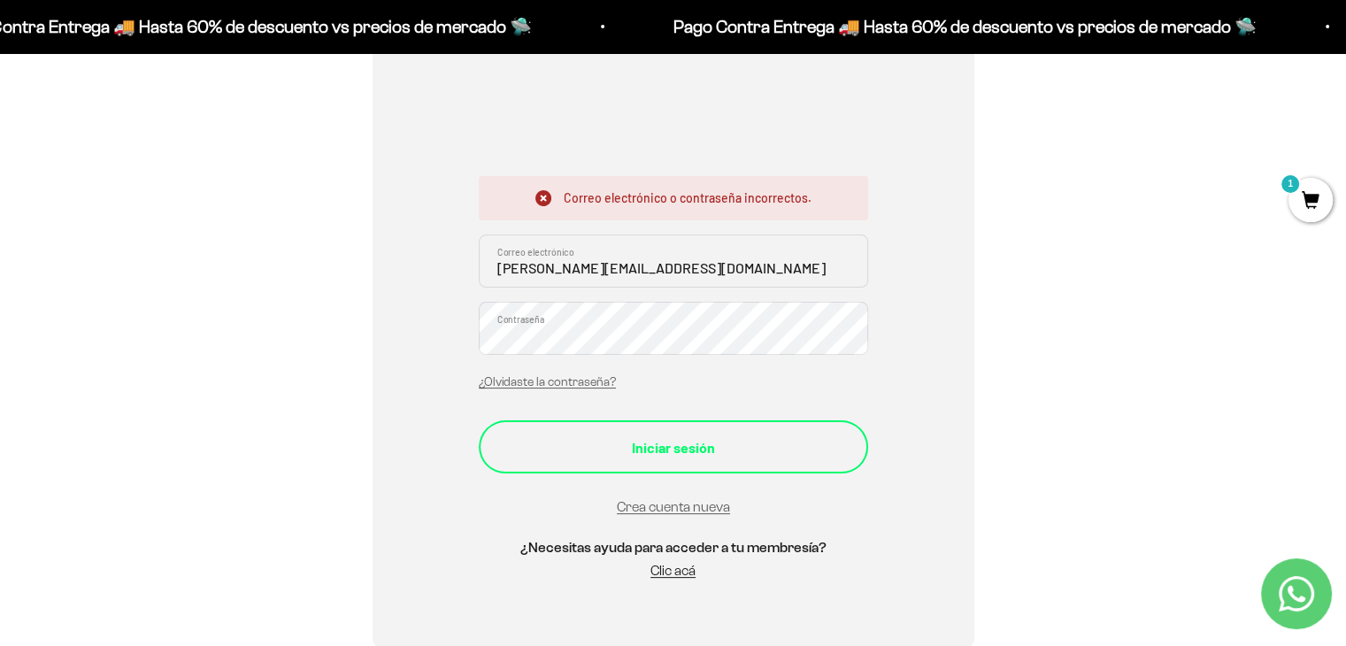
click at [634, 458] on div "Iniciar sesión" at bounding box center [673, 447] width 319 height 23
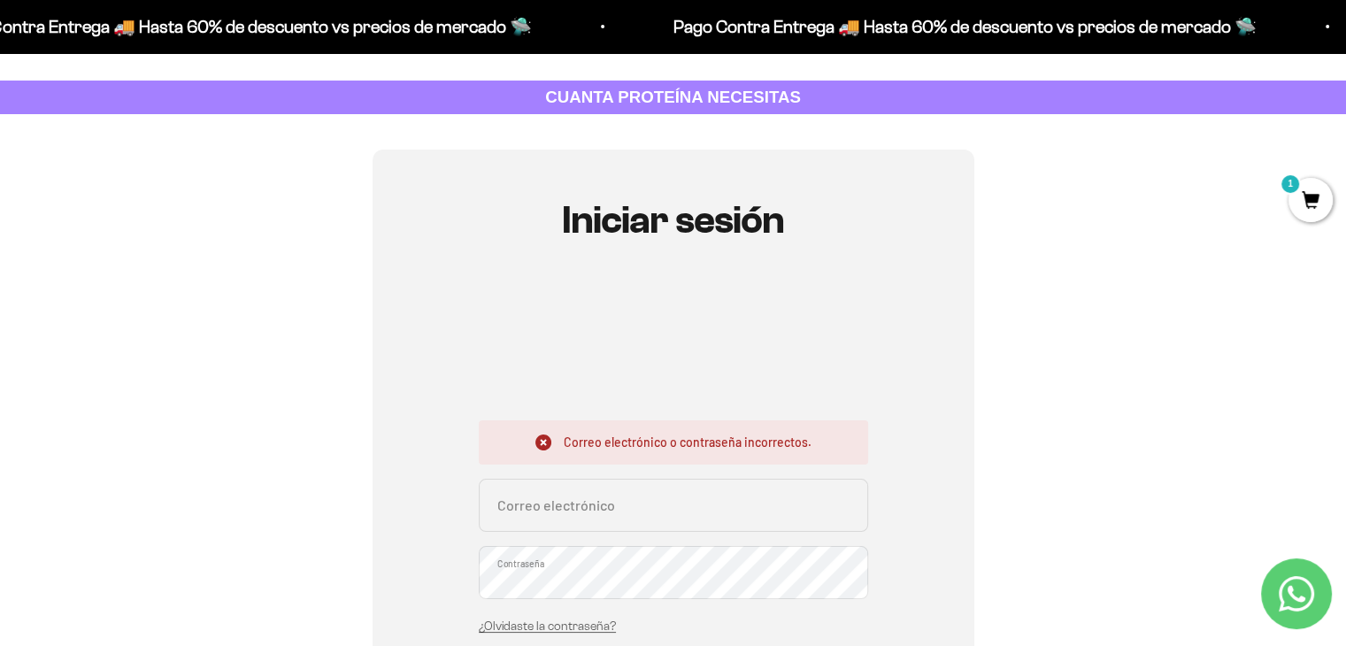
scroll to position [74, 0]
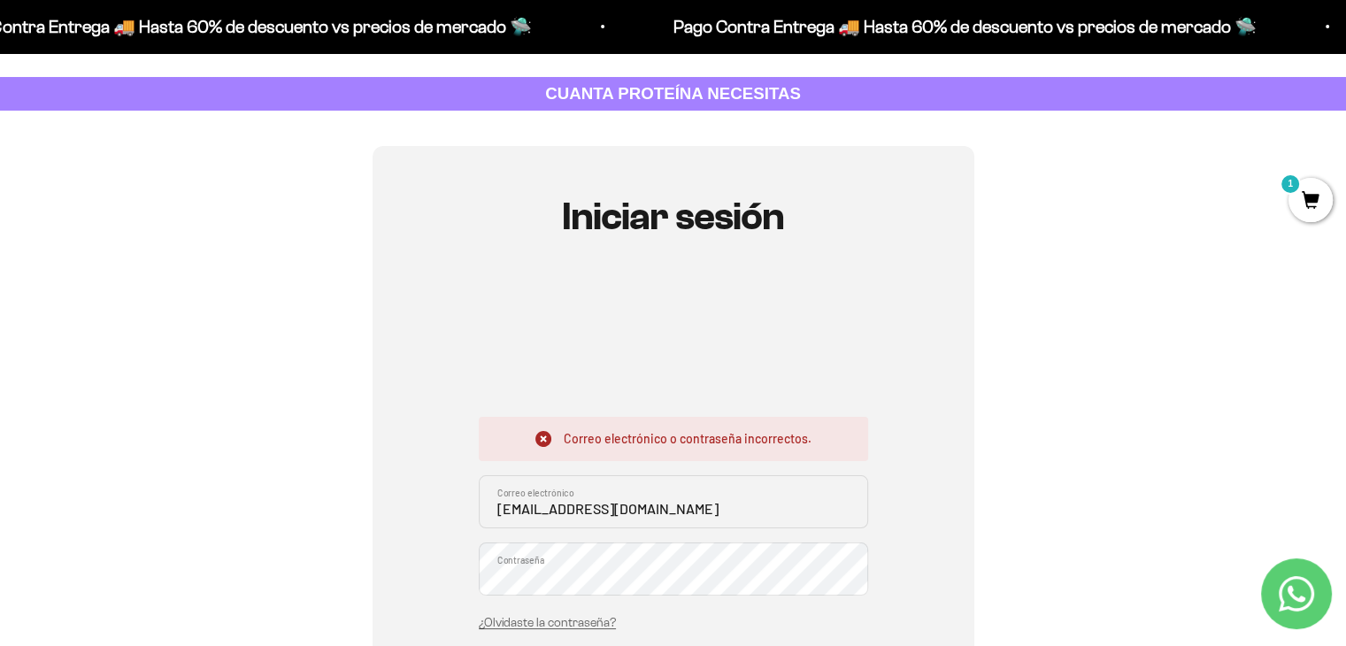
click at [648, 516] on input "[EMAIL_ADDRESS][DOMAIN_NAME]" at bounding box center [674, 501] width 390 height 53
click at [552, 513] on input "[EMAIL_ADDRESS][DOMAIN_NAME]" at bounding box center [674, 501] width 390 height 53
type input "[EMAIL_ADDRESS][DOMAIN_NAME]"
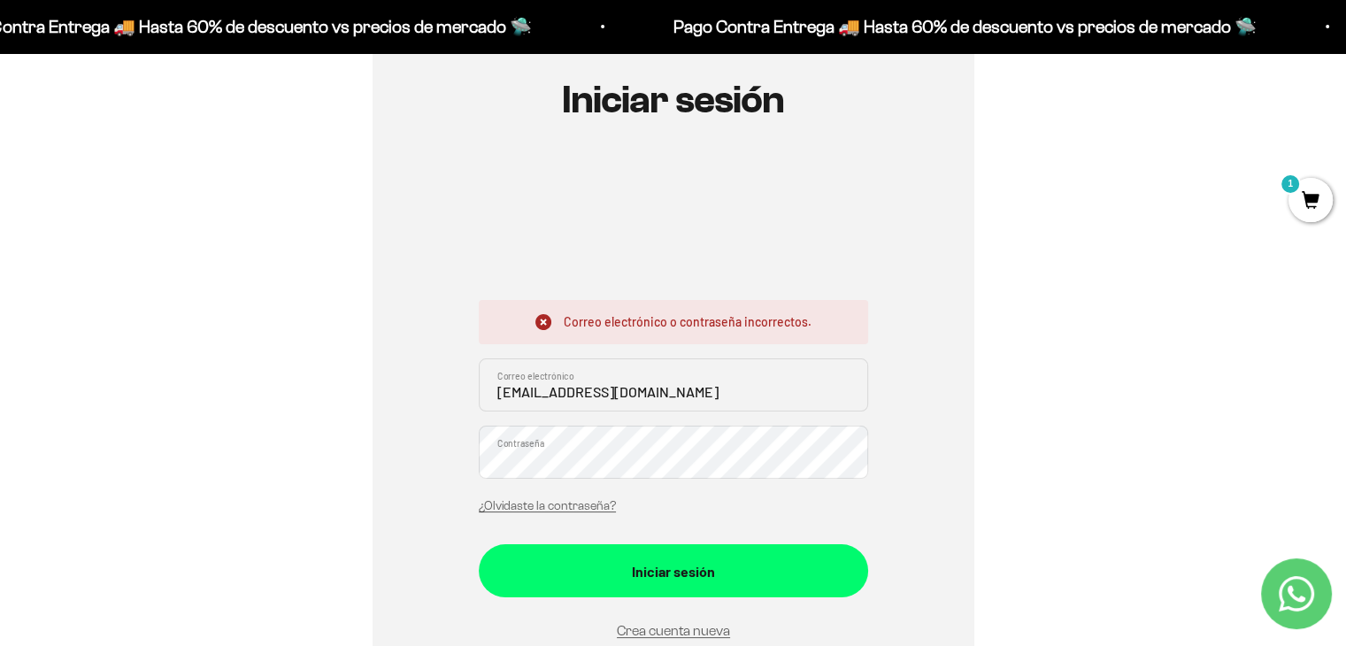
scroll to position [193, 0]
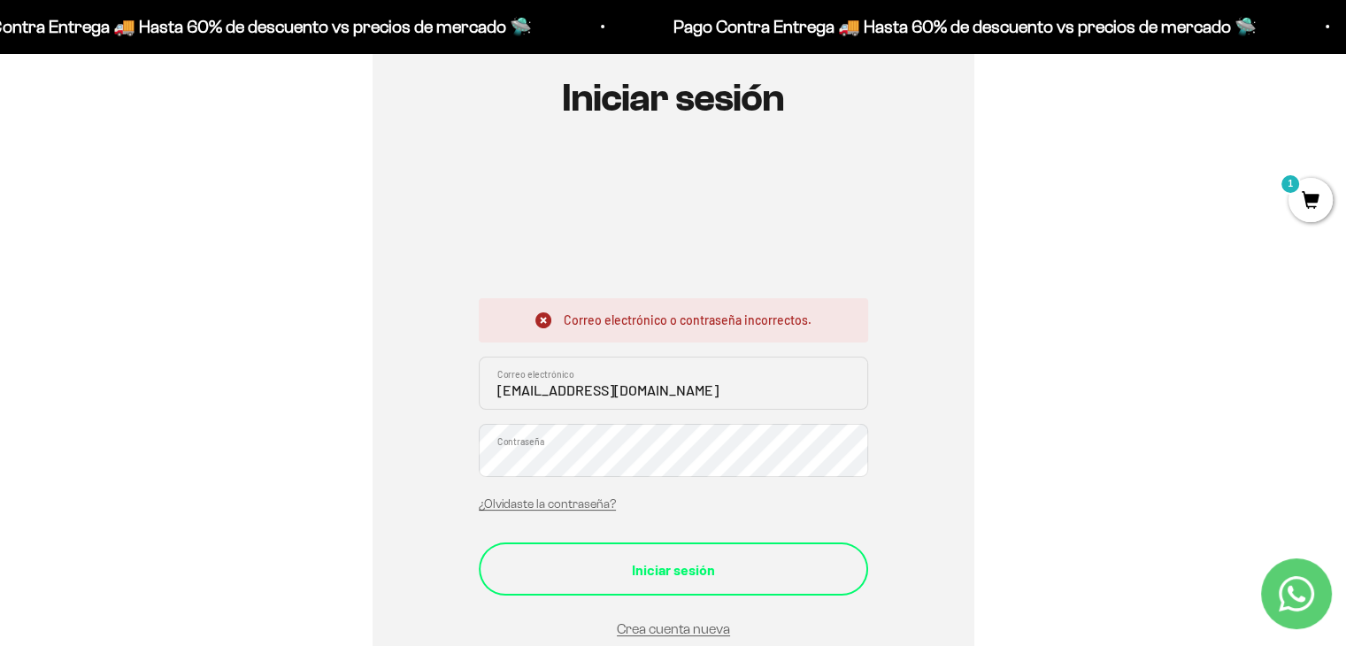
click at [552, 550] on button "Iniciar sesión" at bounding box center [674, 569] width 390 height 53
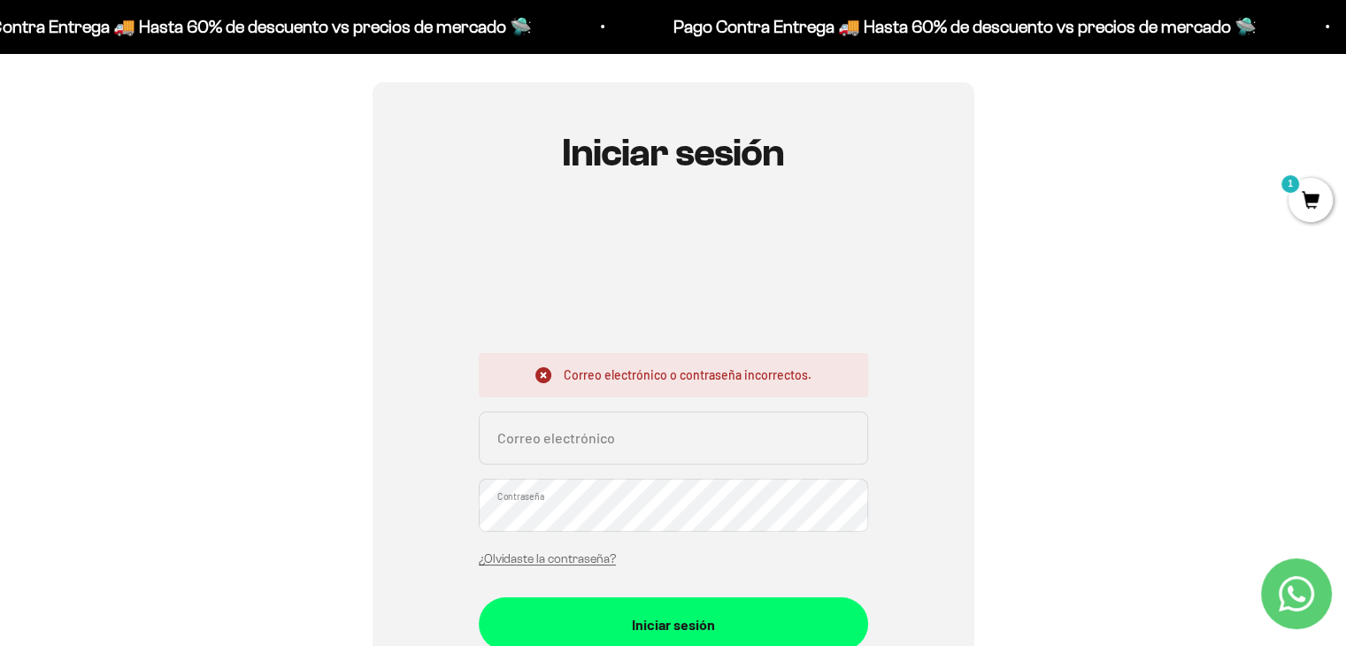
scroll to position [145, 0]
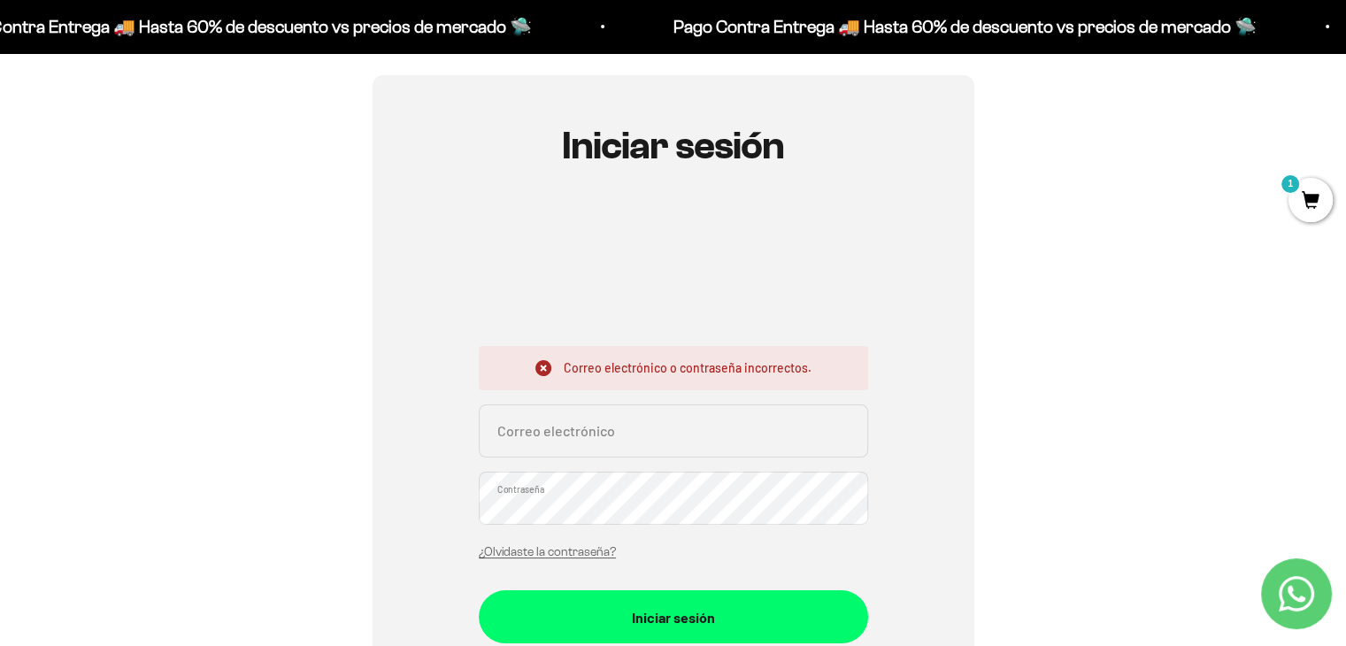
type input "[EMAIL_ADDRESS][DOMAIN_NAME]"
click at [911, 479] on div "Iniciar sesión Correo electrónico o contraseña incorrectos. niyireth.1129@gmail…" at bounding box center [674, 447] width 602 height 744
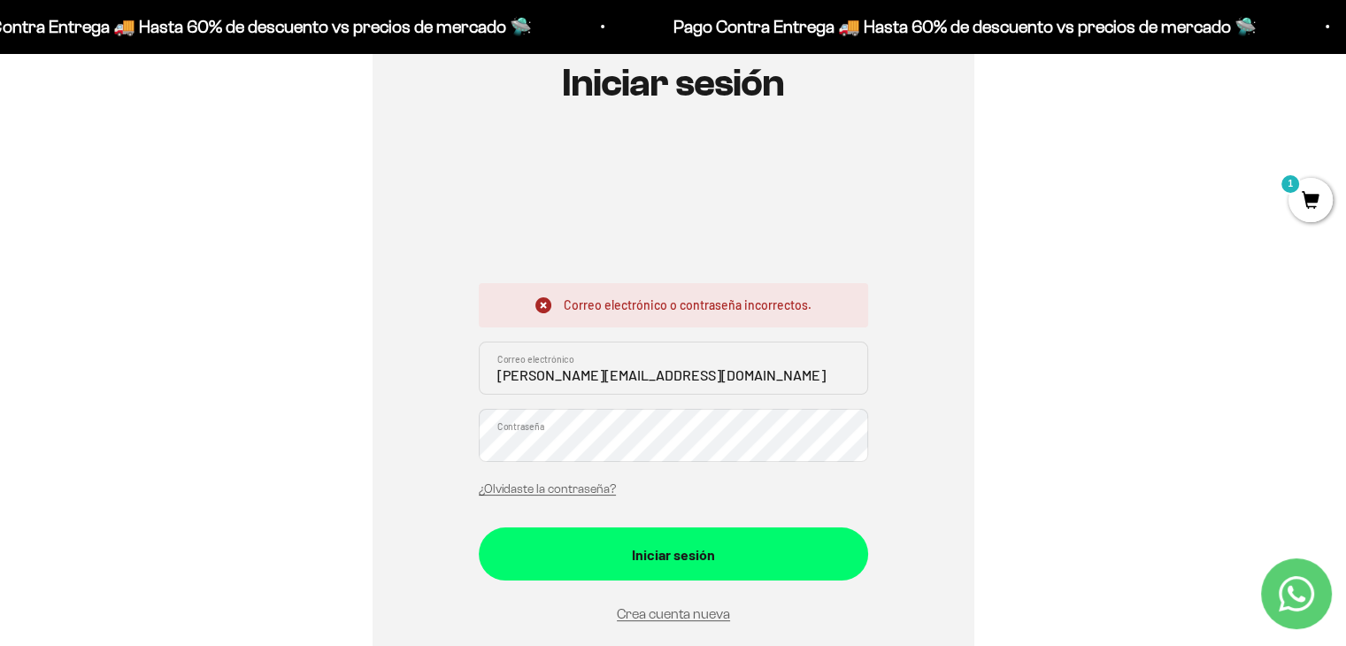
scroll to position [215, 0]
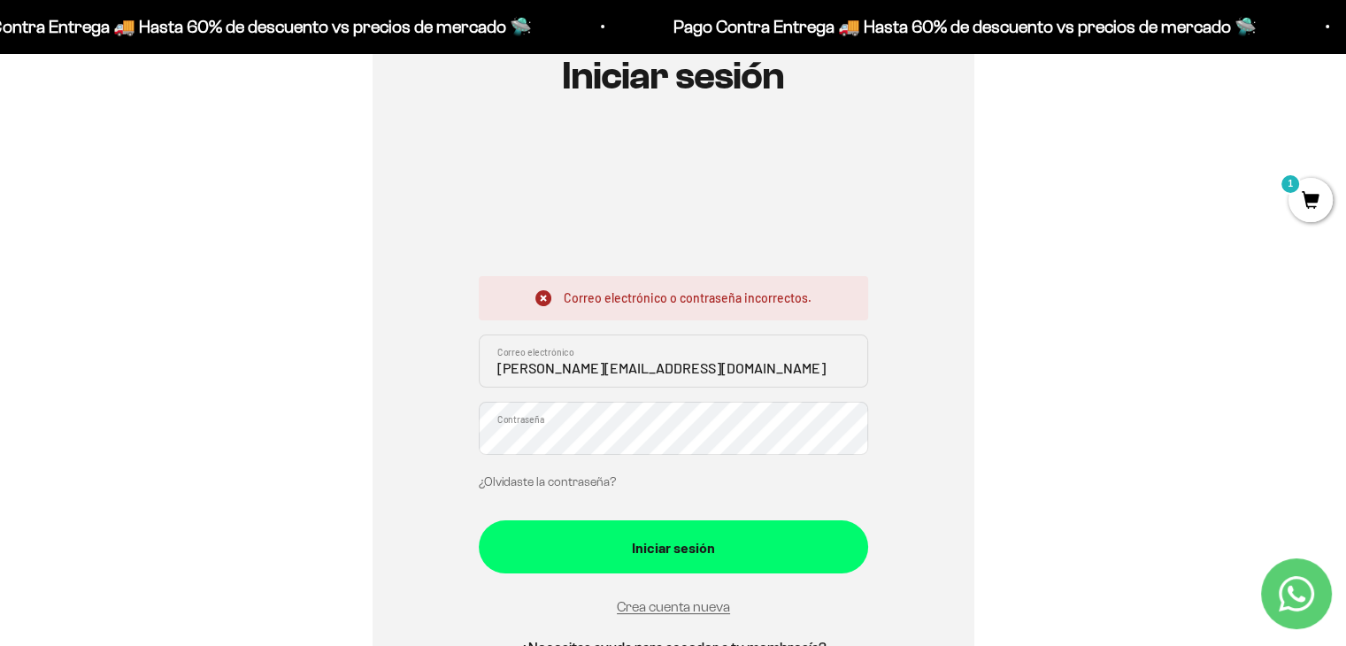
click at [565, 475] on link "¿Olvidaste la contraseña?" at bounding box center [547, 481] width 137 height 13
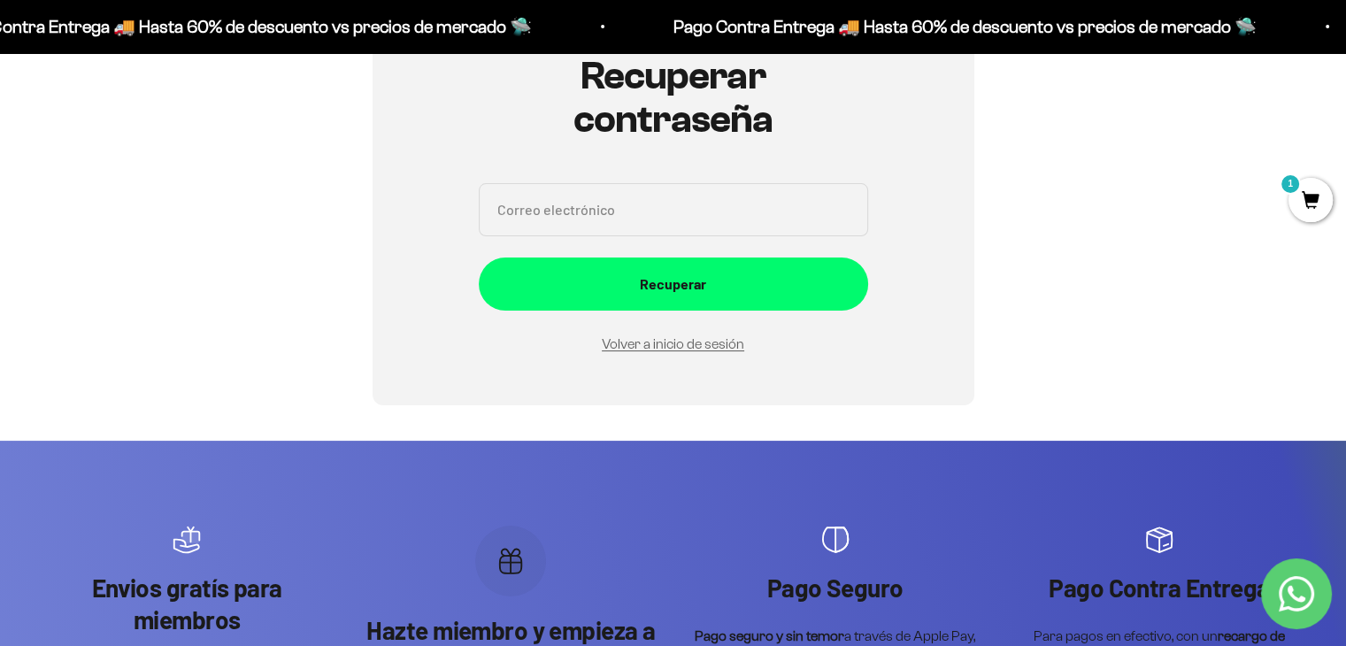
click at [603, 205] on input "Correo electrónico" at bounding box center [674, 209] width 390 height 53
type input "[EMAIL_ADDRESS][DOMAIN_NAME]"
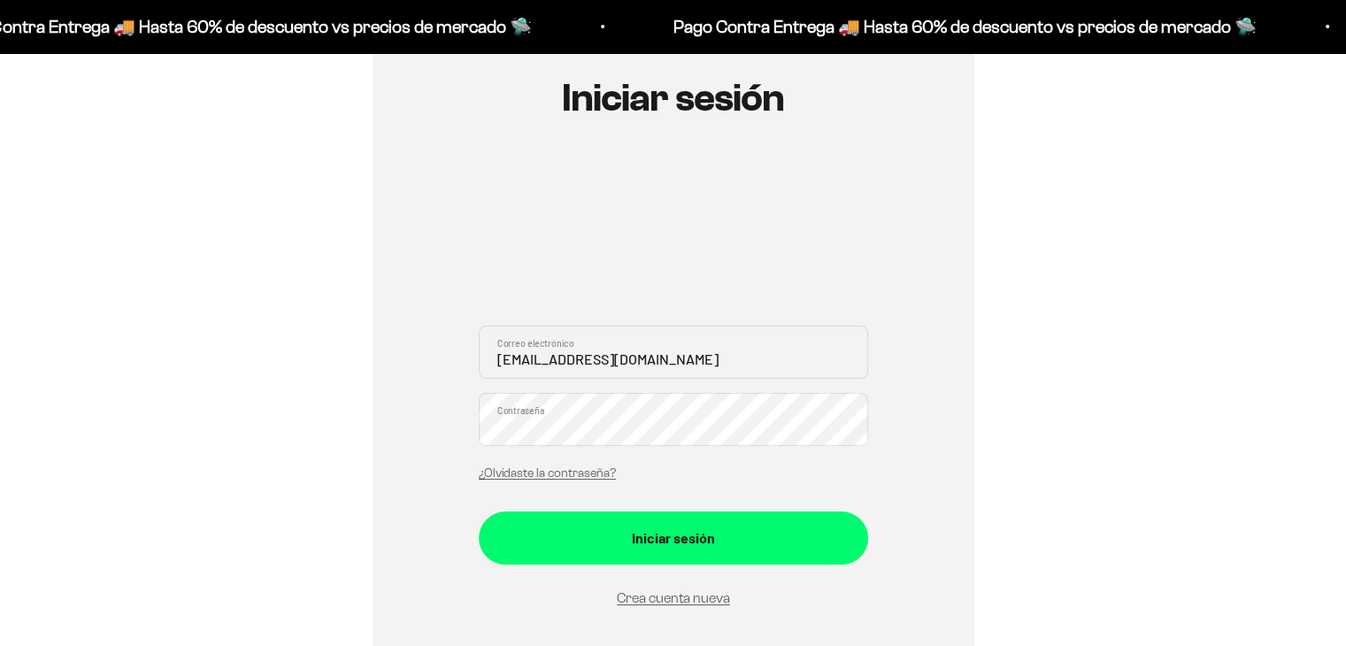
scroll to position [193, 0]
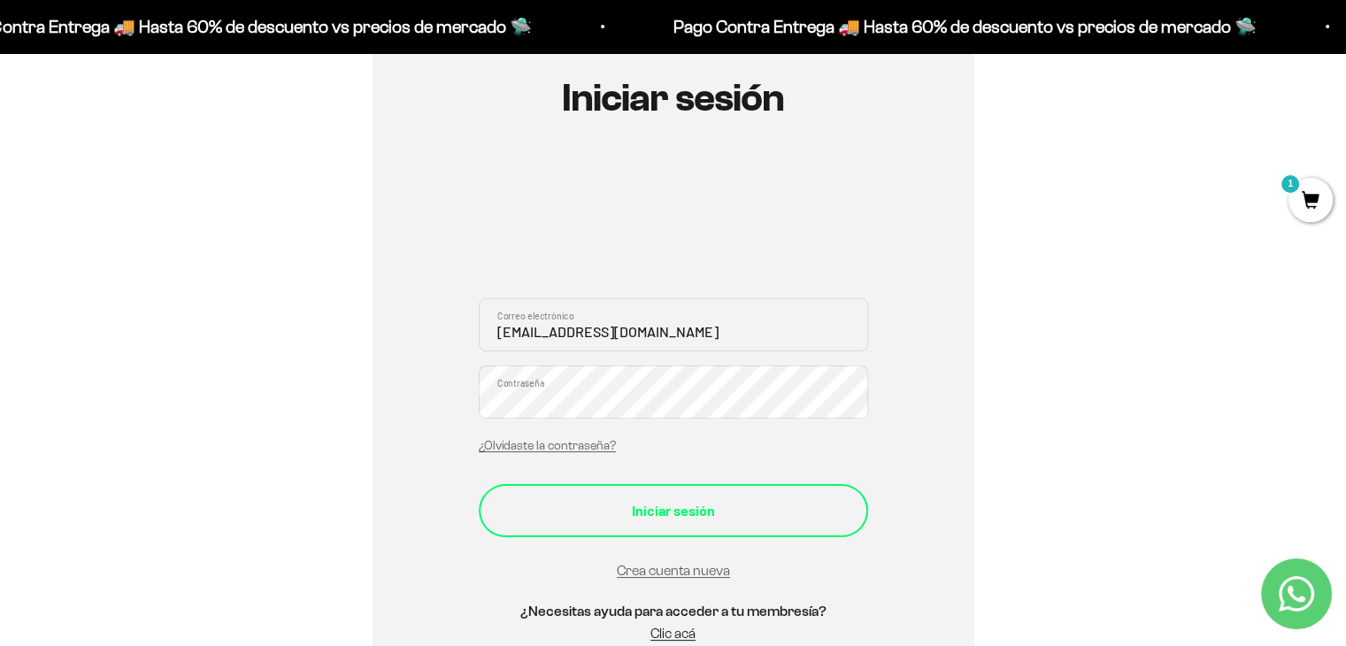
click at [532, 510] on div "Iniciar sesión" at bounding box center [673, 510] width 319 height 23
